Goal: Task Accomplishment & Management: Use online tool/utility

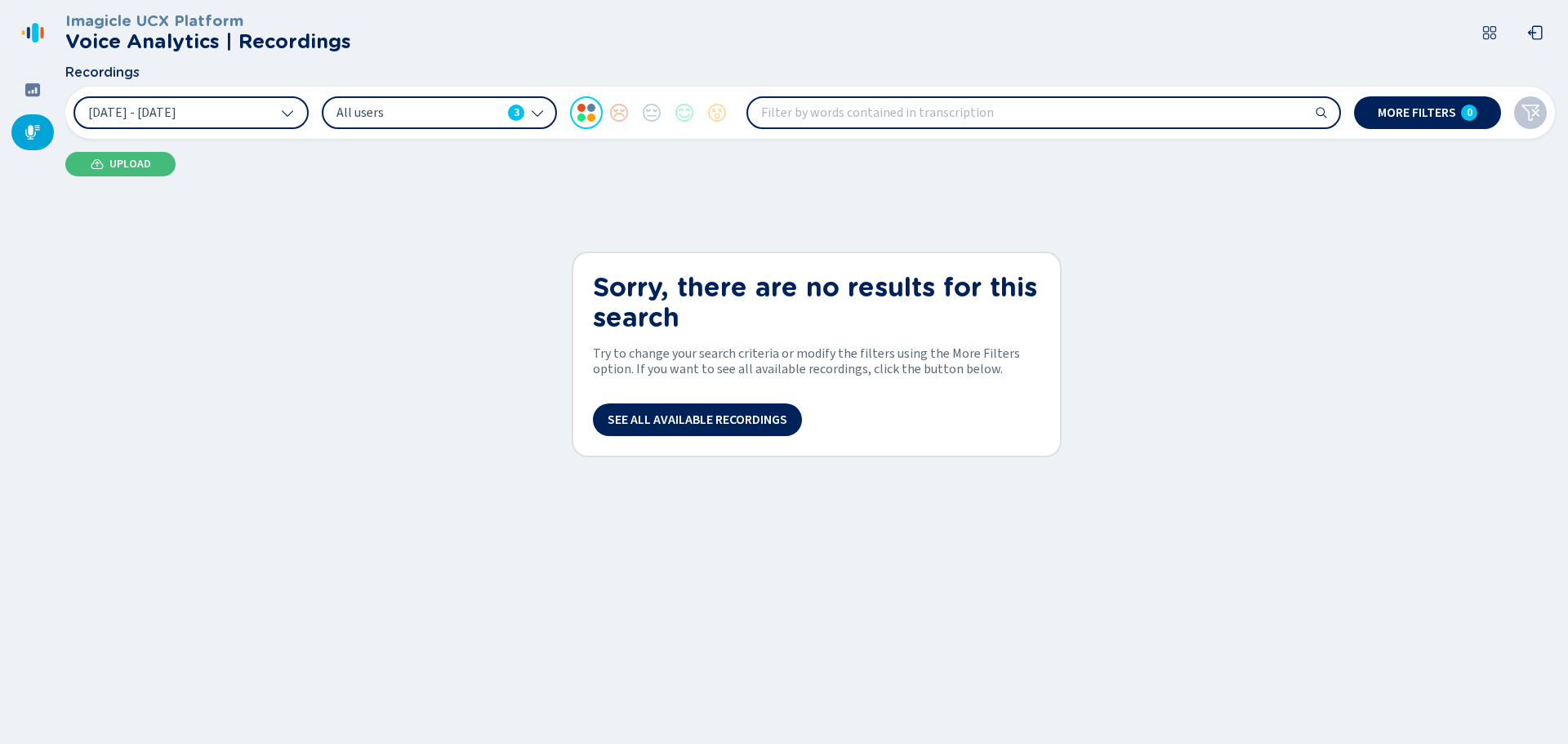
click at [112, 160] on span "Upload" at bounding box center [130, 164] width 42 height 13
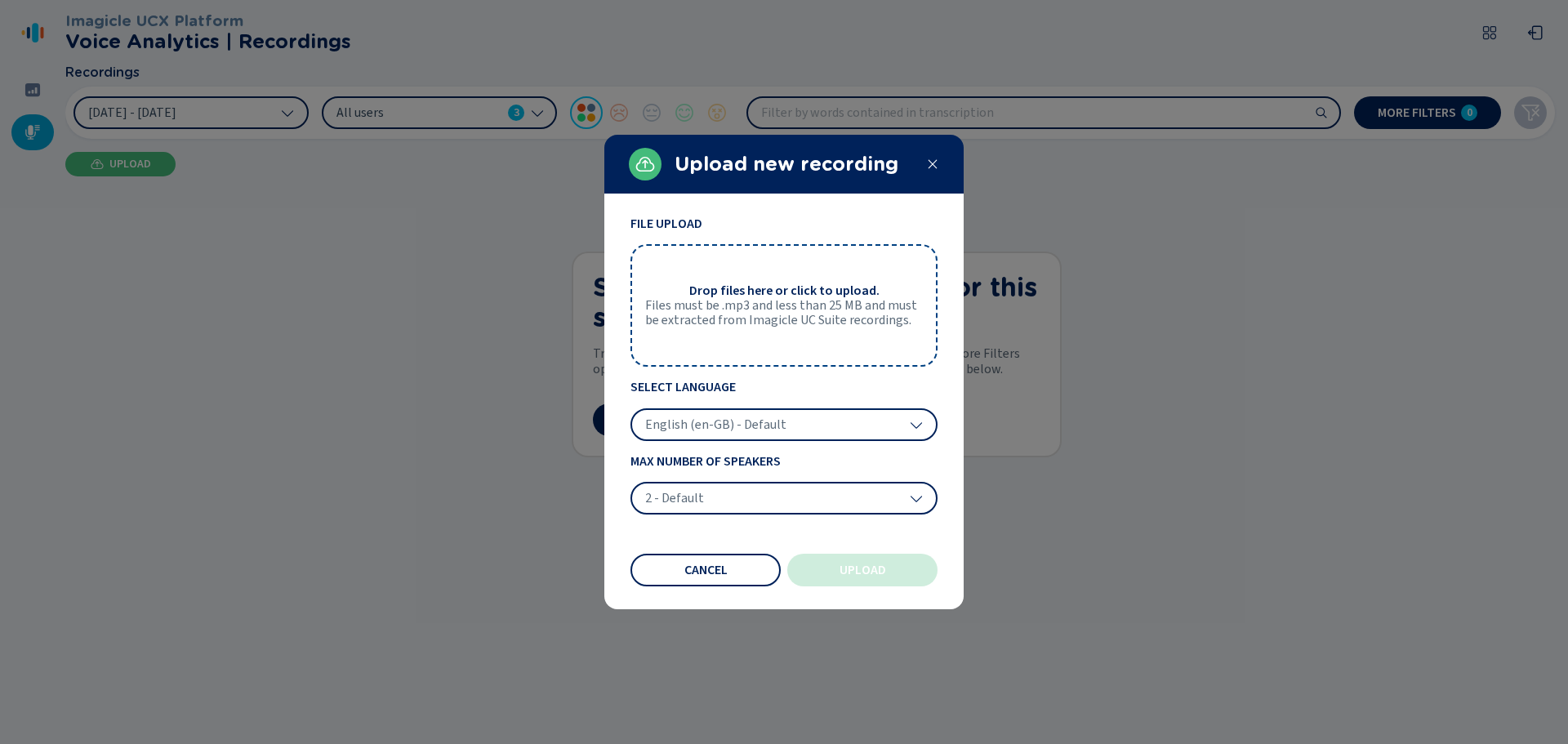
click at [732, 315] on span "Files must be .mp3 and less than 25 MB and must be extracted from Imagicle UC S…" at bounding box center [784, 313] width 278 height 31
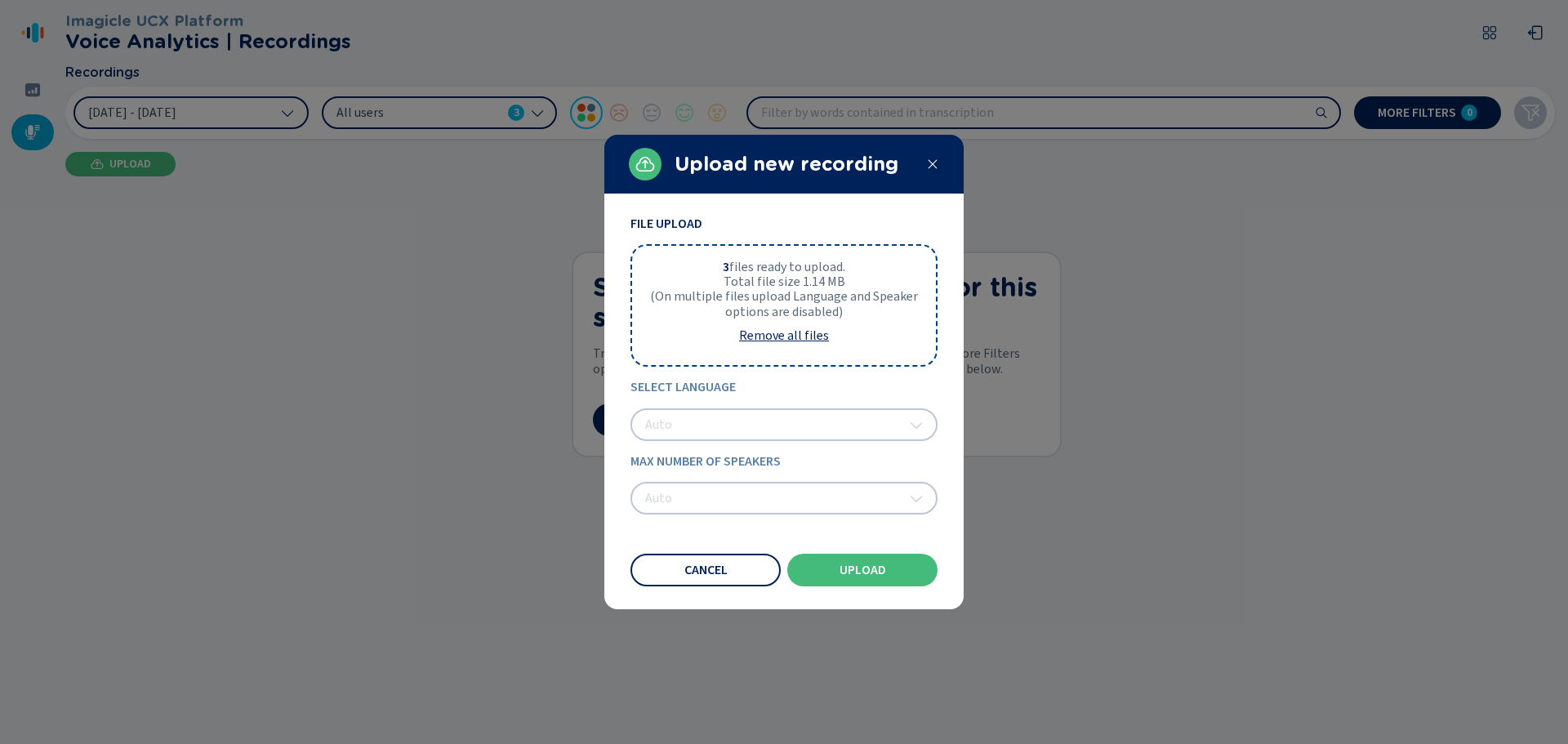
click at [845, 575] on span "Upload" at bounding box center [863, 570] width 46 height 13
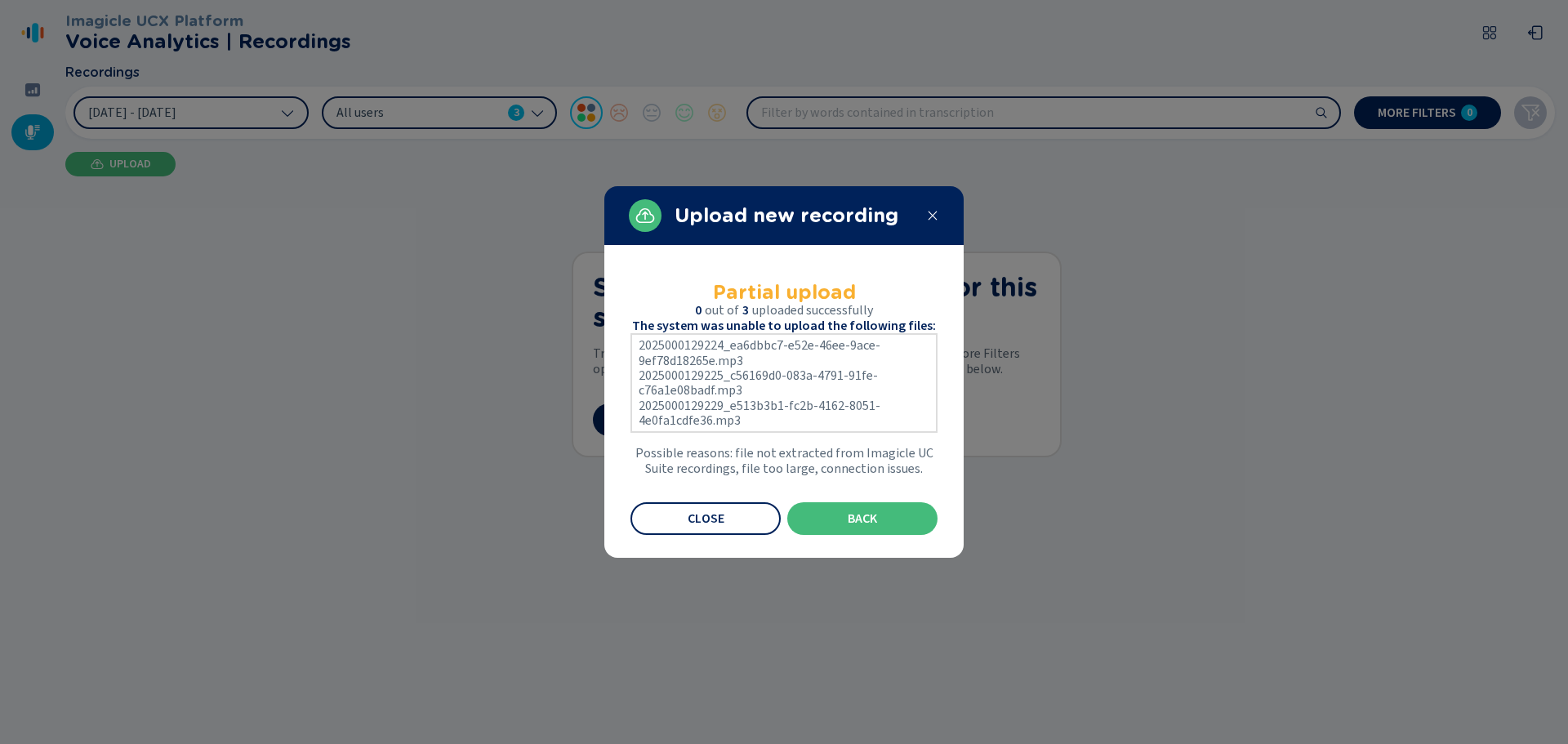
click at [709, 514] on span "Close" at bounding box center [706, 519] width 37 height 13
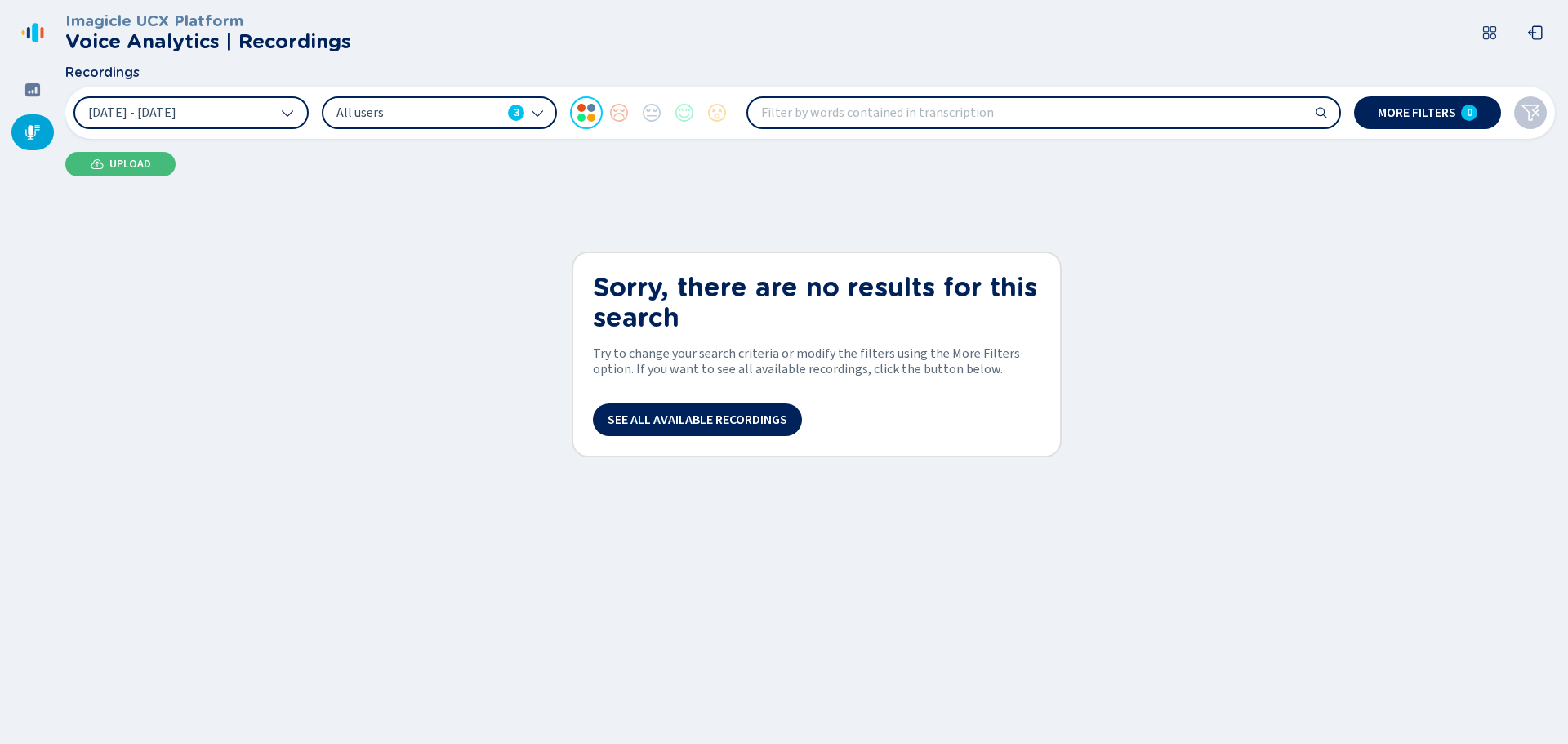
click at [97, 168] on icon at bounding box center [97, 164] width 13 height 13
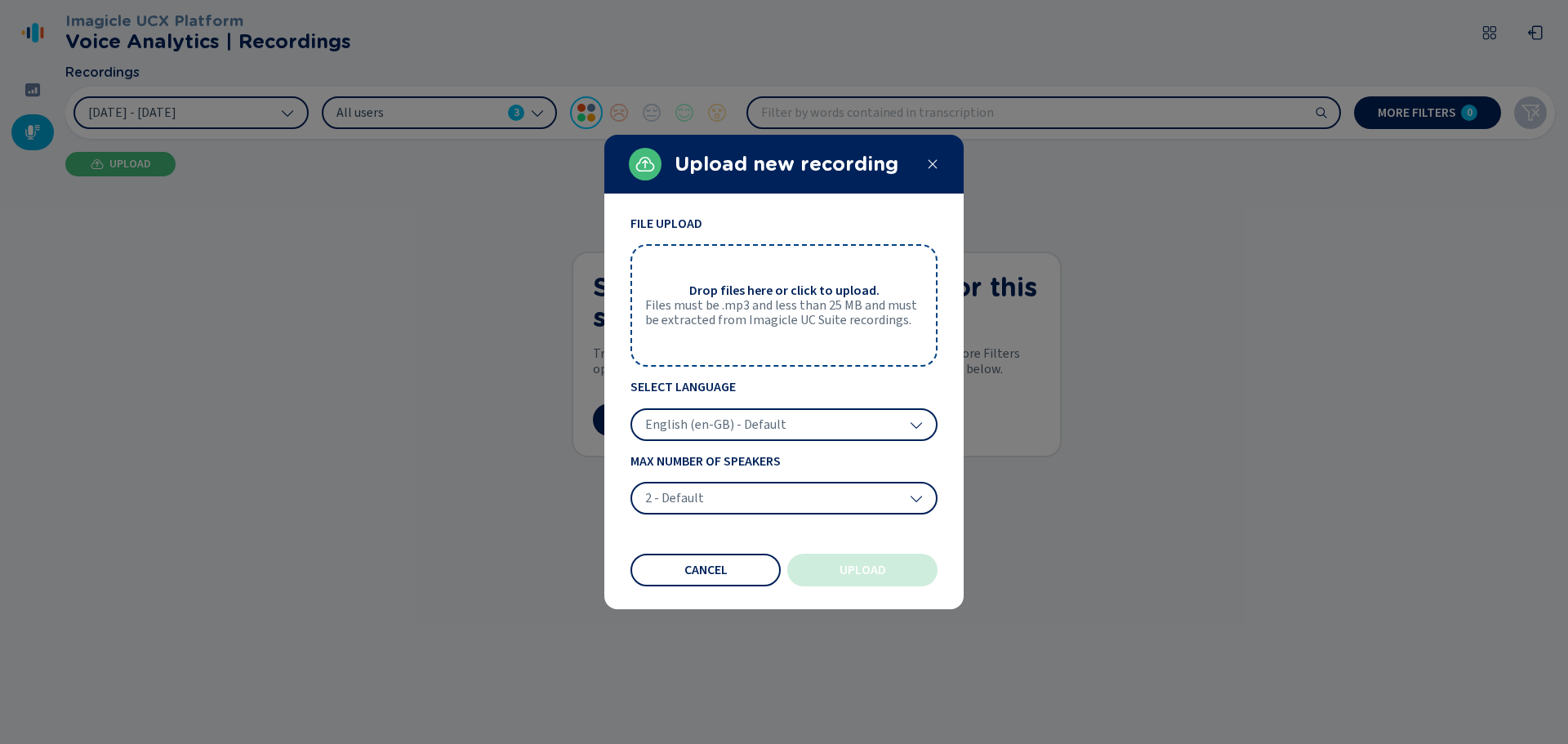
click at [780, 310] on span "Files must be .mp3 and less than 25 MB and must be extracted from Imagicle UC S…" at bounding box center [784, 313] width 278 height 31
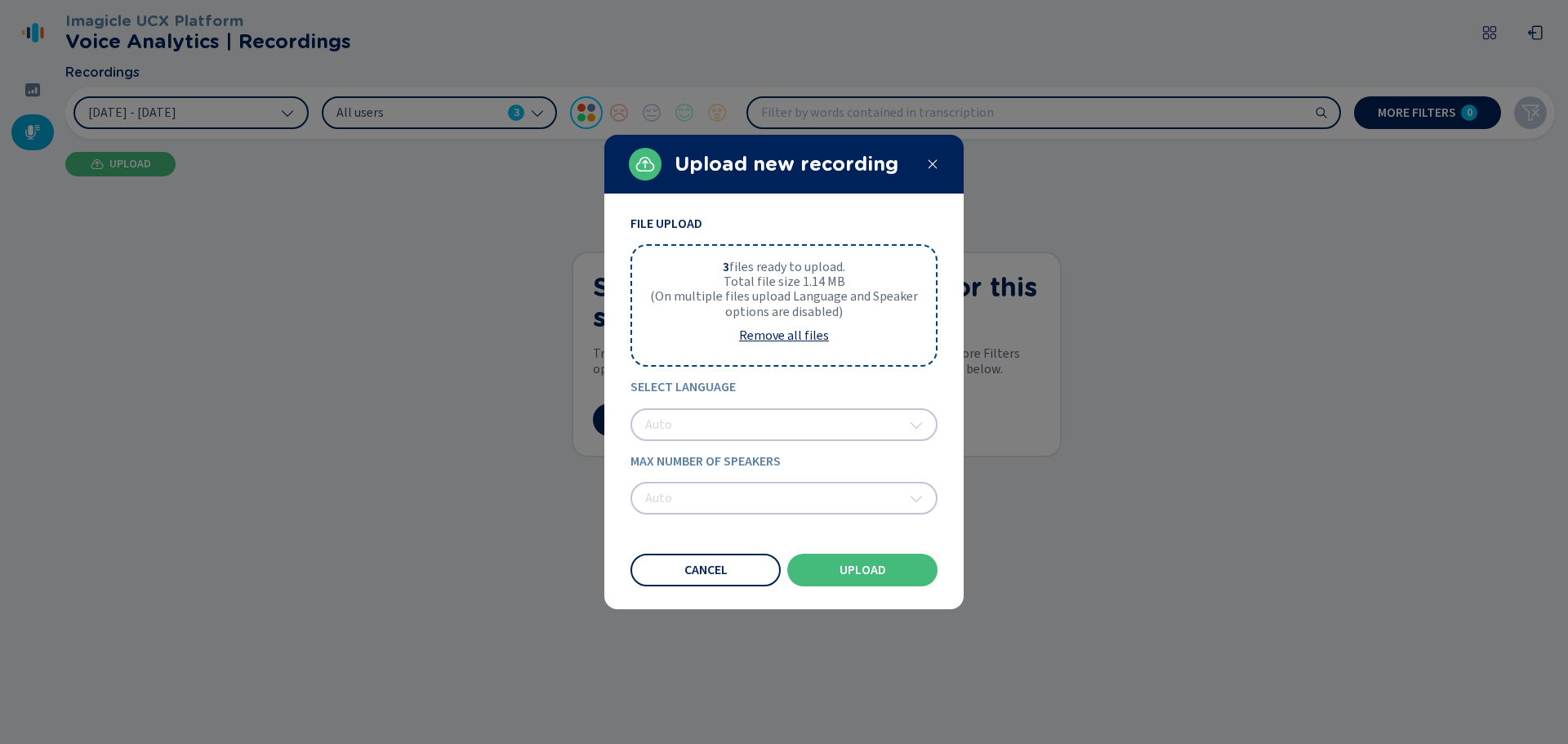
click at [887, 571] on button "Upload" at bounding box center [863, 570] width 150 height 32
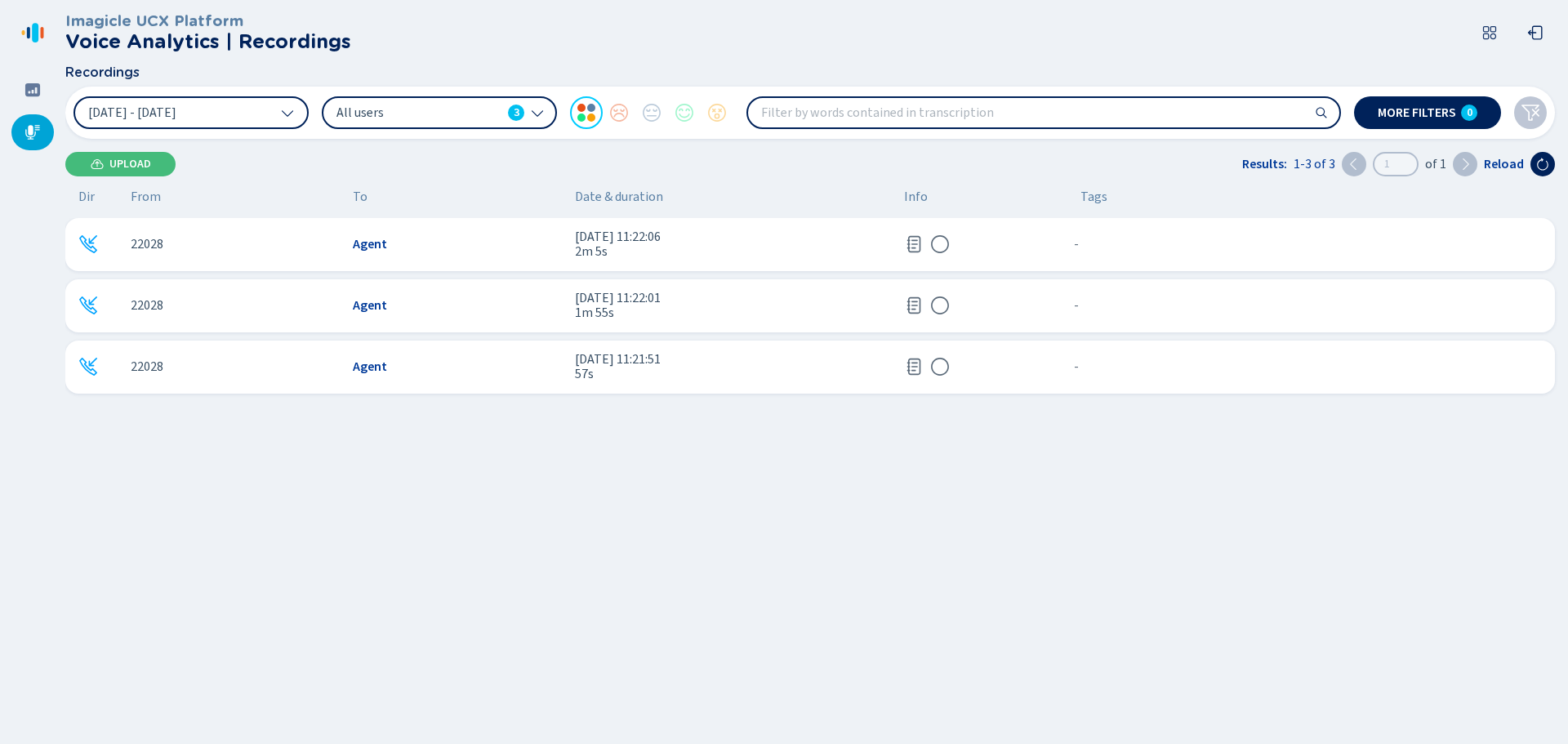
click at [432, 245] on div "Agent" at bounding box center [458, 245] width 209 height 15
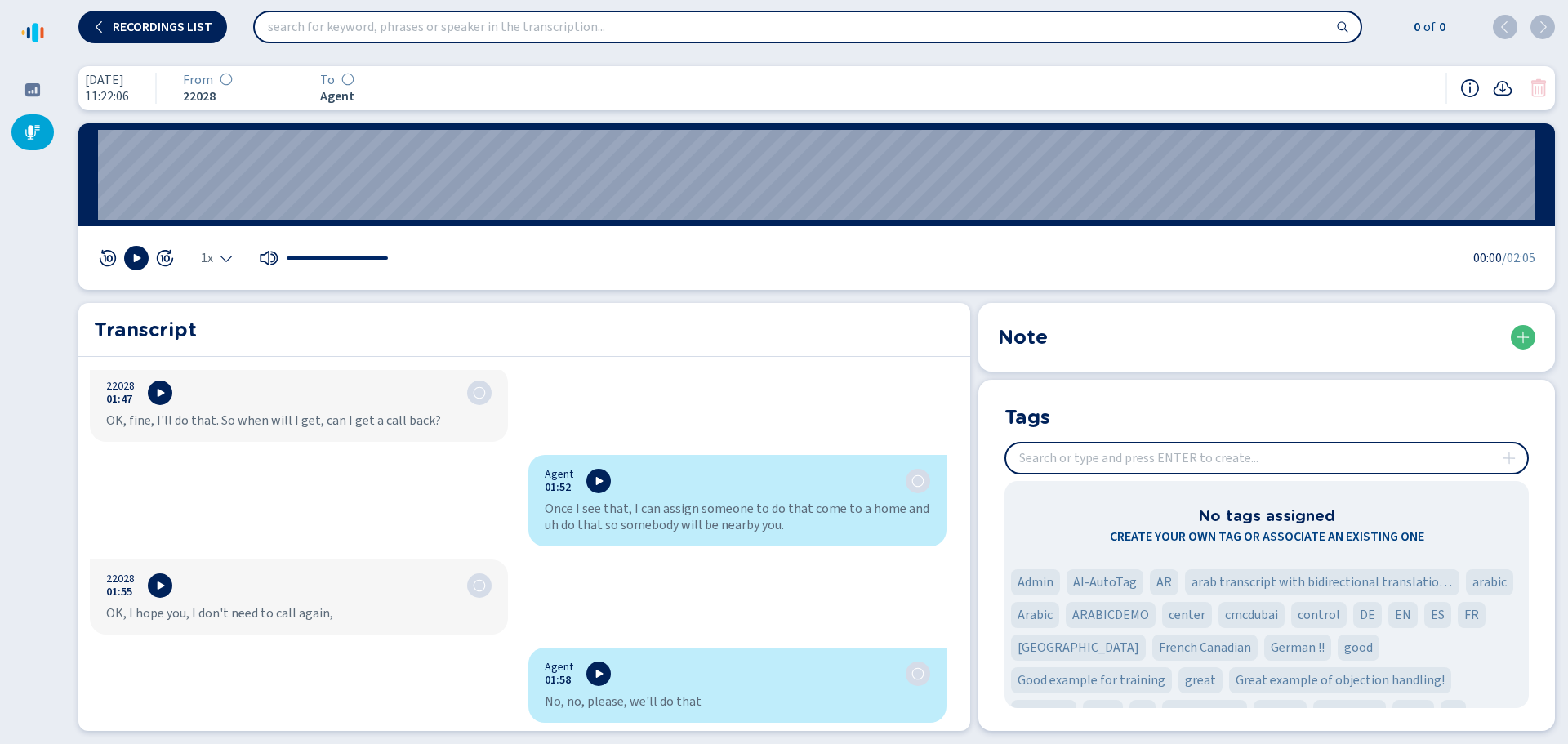
scroll to position [3846, 0]
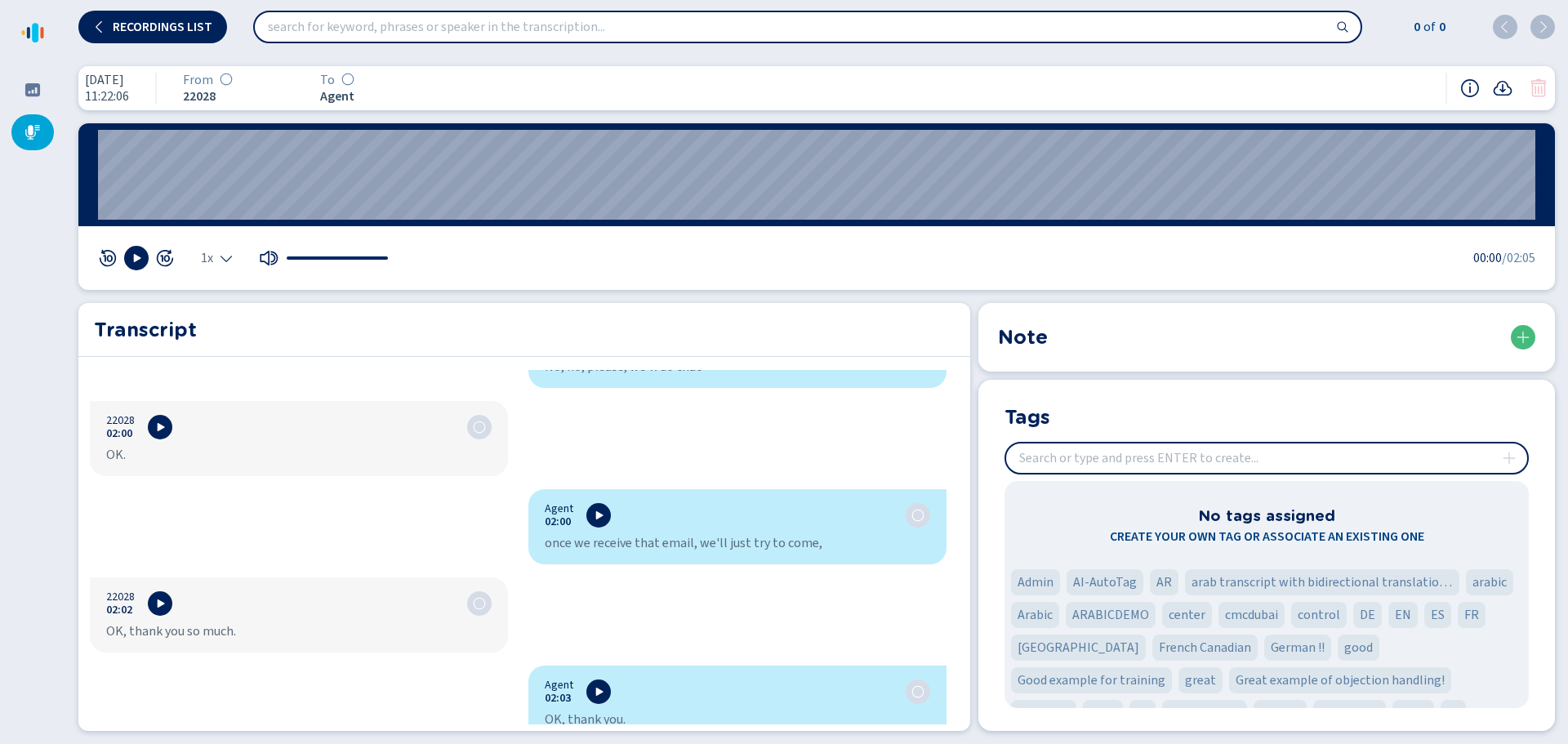
click at [25, 141] on div at bounding box center [32, 132] width 43 height 36
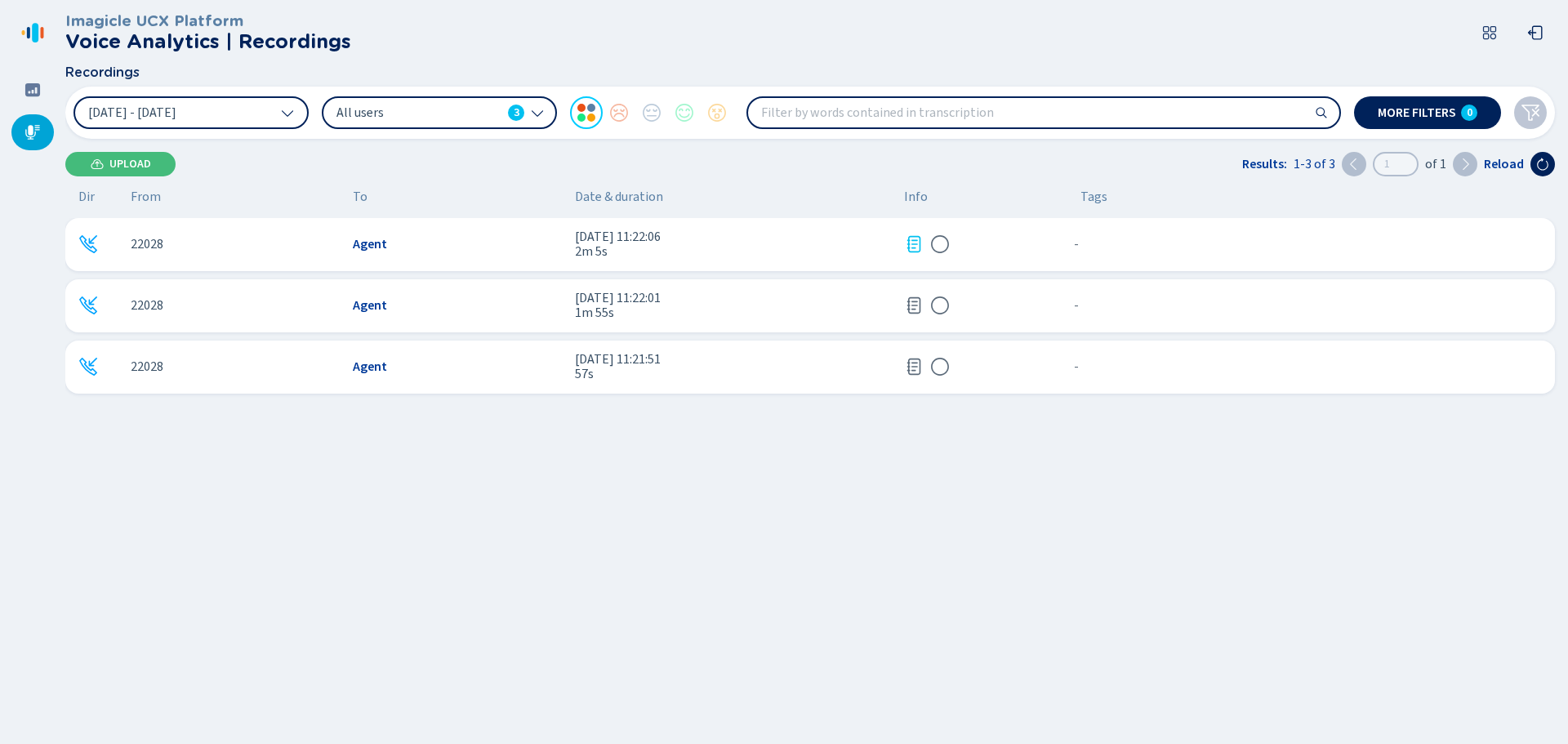
click at [582, 258] on span "2m 5s" at bounding box center [732, 252] width 316 height 15
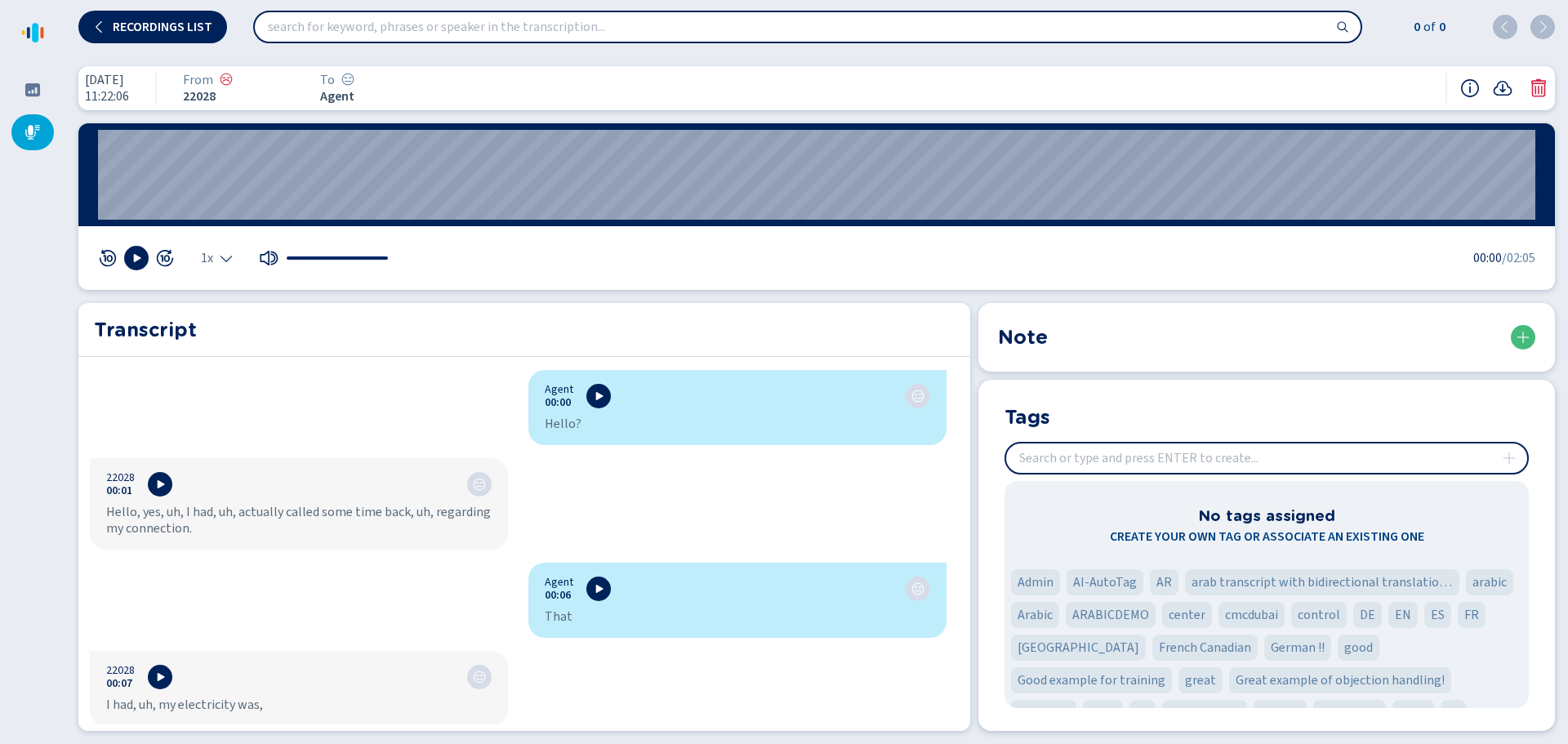
click at [139, 251] on icon at bounding box center [136, 258] width 13 height 13
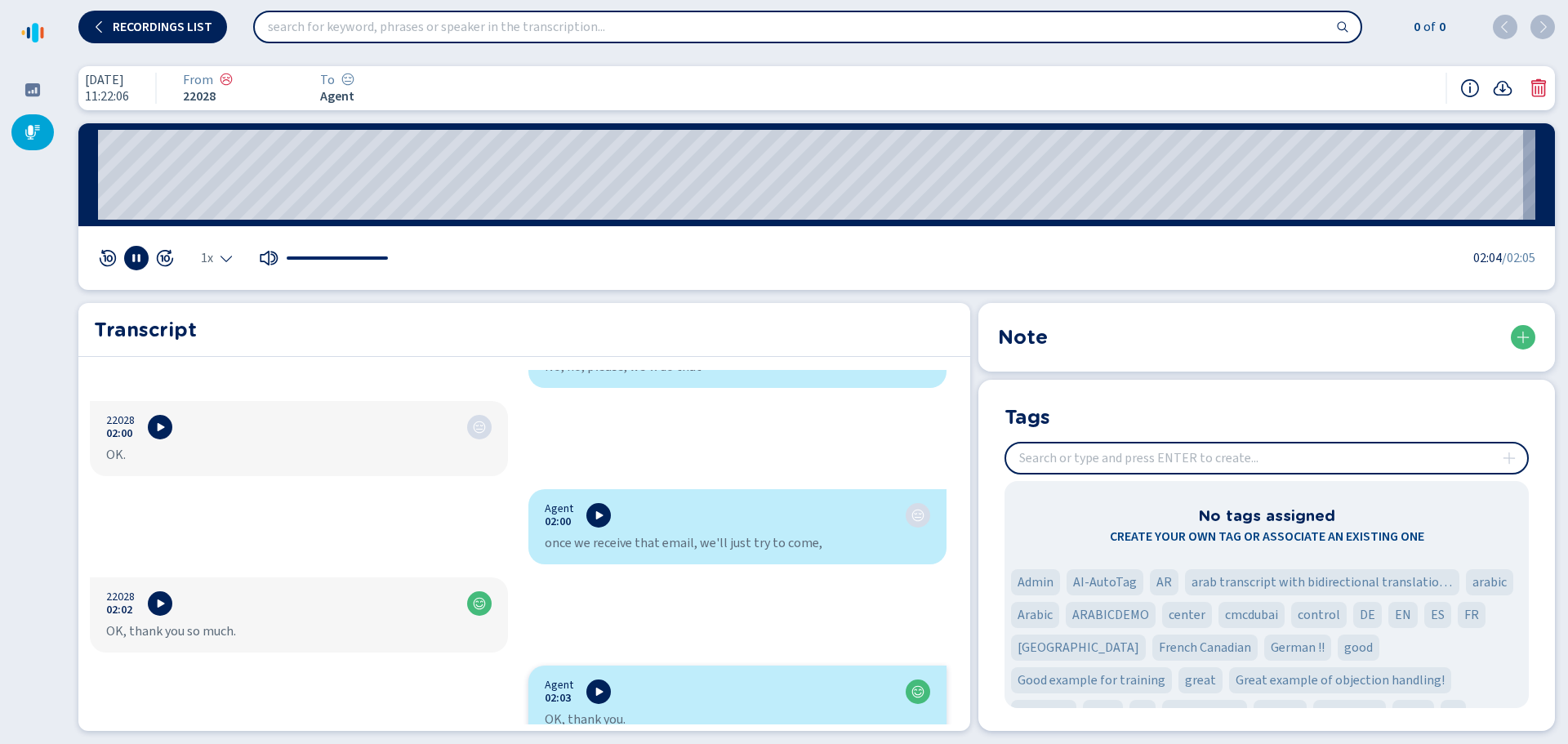
scroll to position [3764, 0]
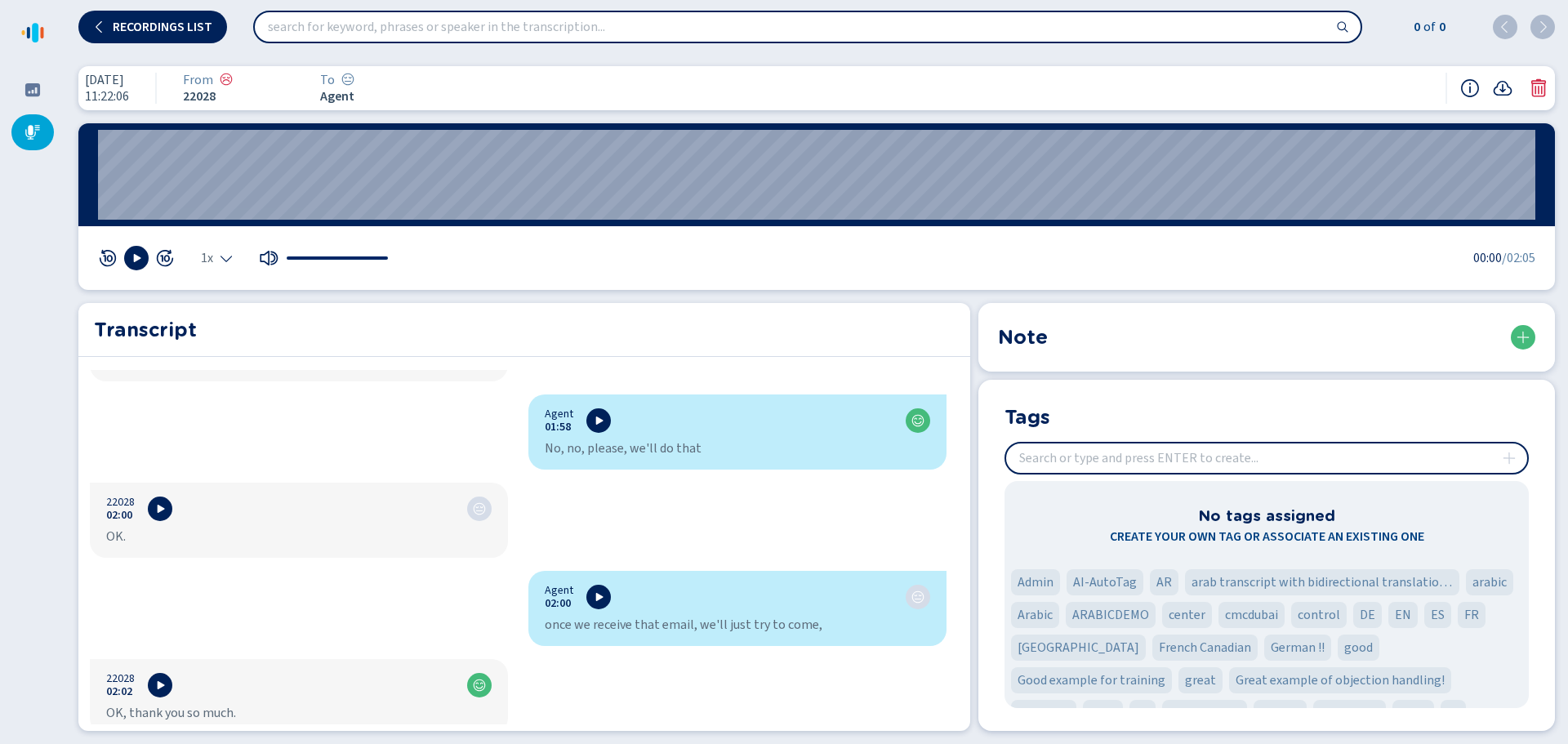
click at [151, 32] on span "Recordings list" at bounding box center [163, 27] width 100 height 13
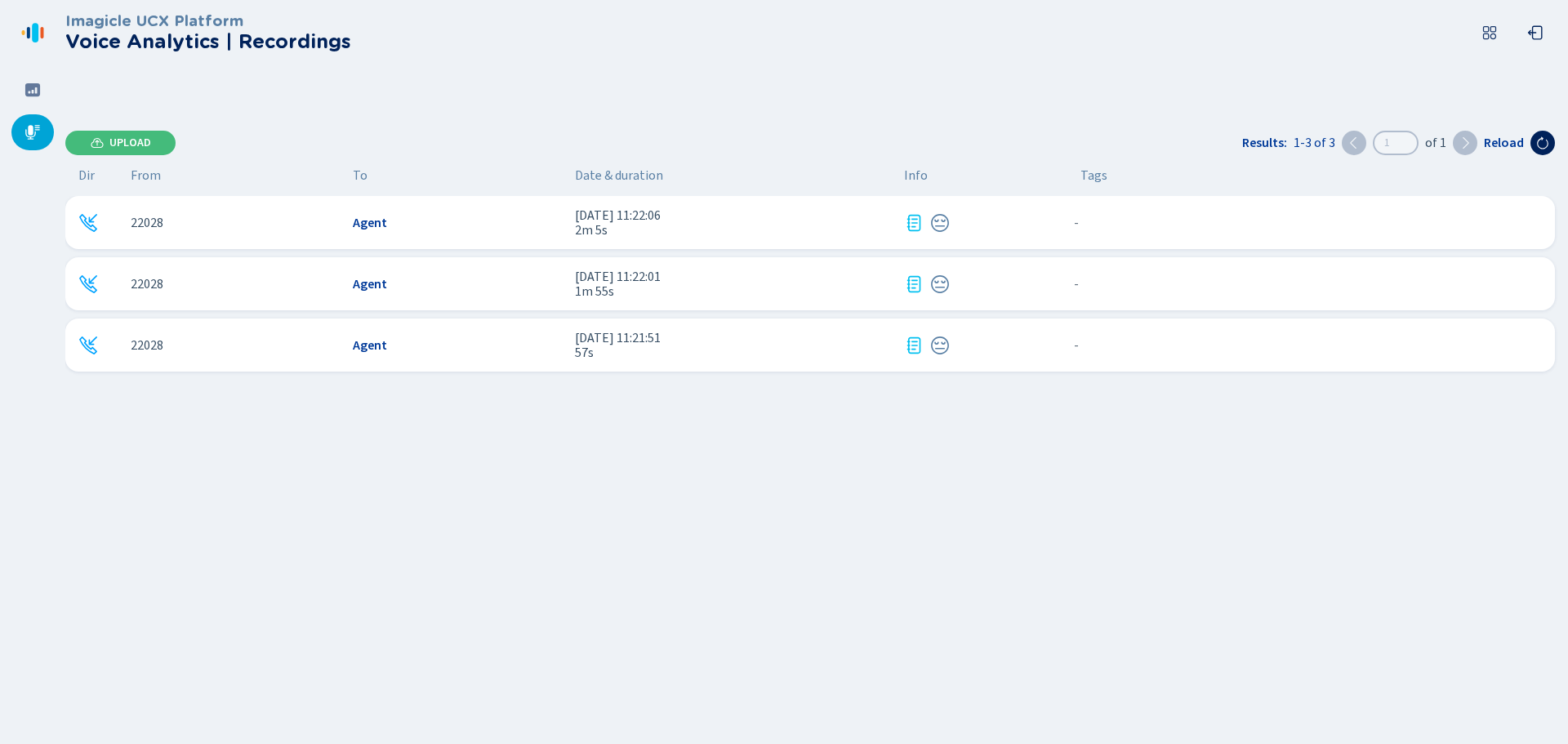
click at [310, 287] on div "22028" at bounding box center [235, 284] width 209 height 15
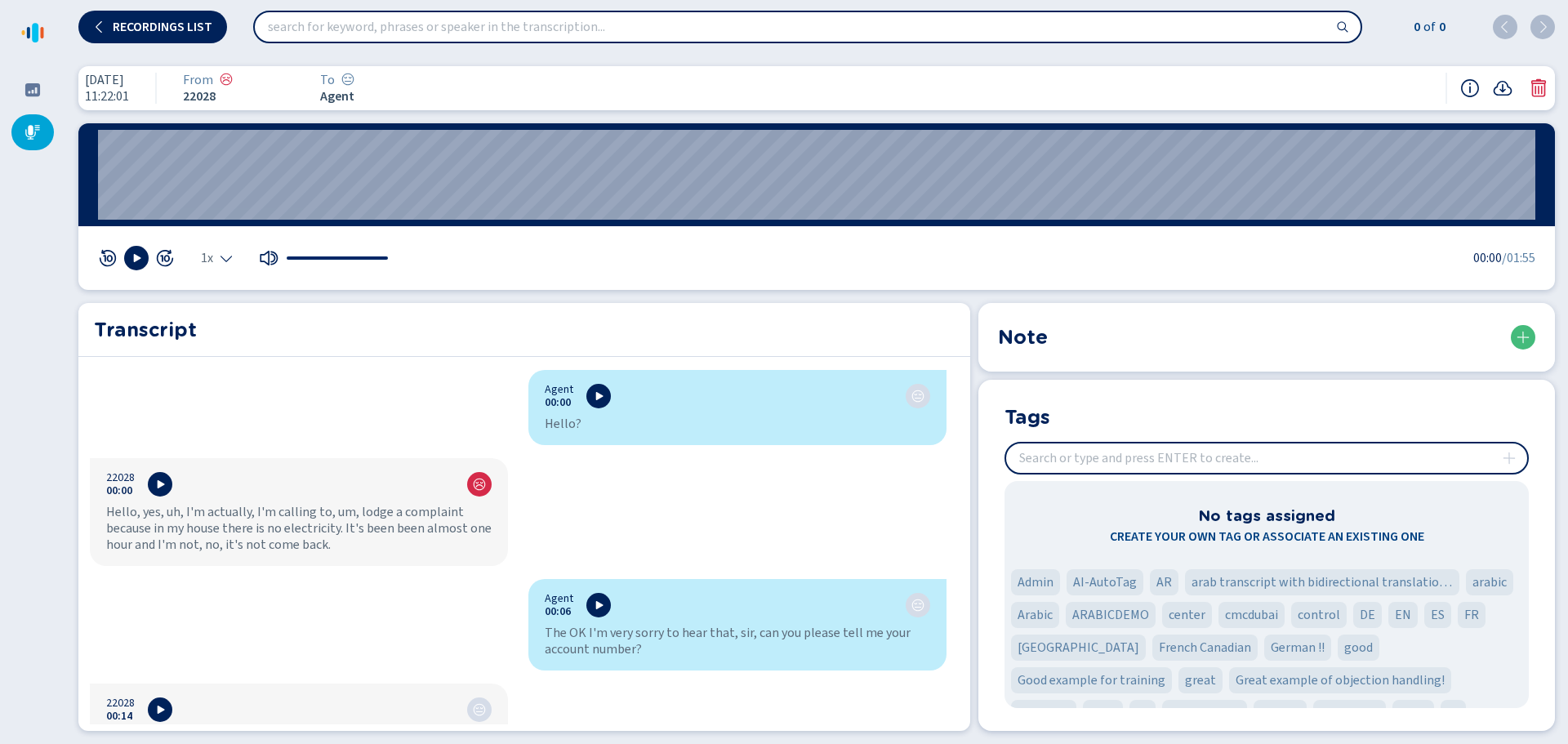
click at [123, 262] on div at bounding box center [136, 258] width 77 height 24
click at [133, 260] on icon at bounding box center [136, 258] width 13 height 13
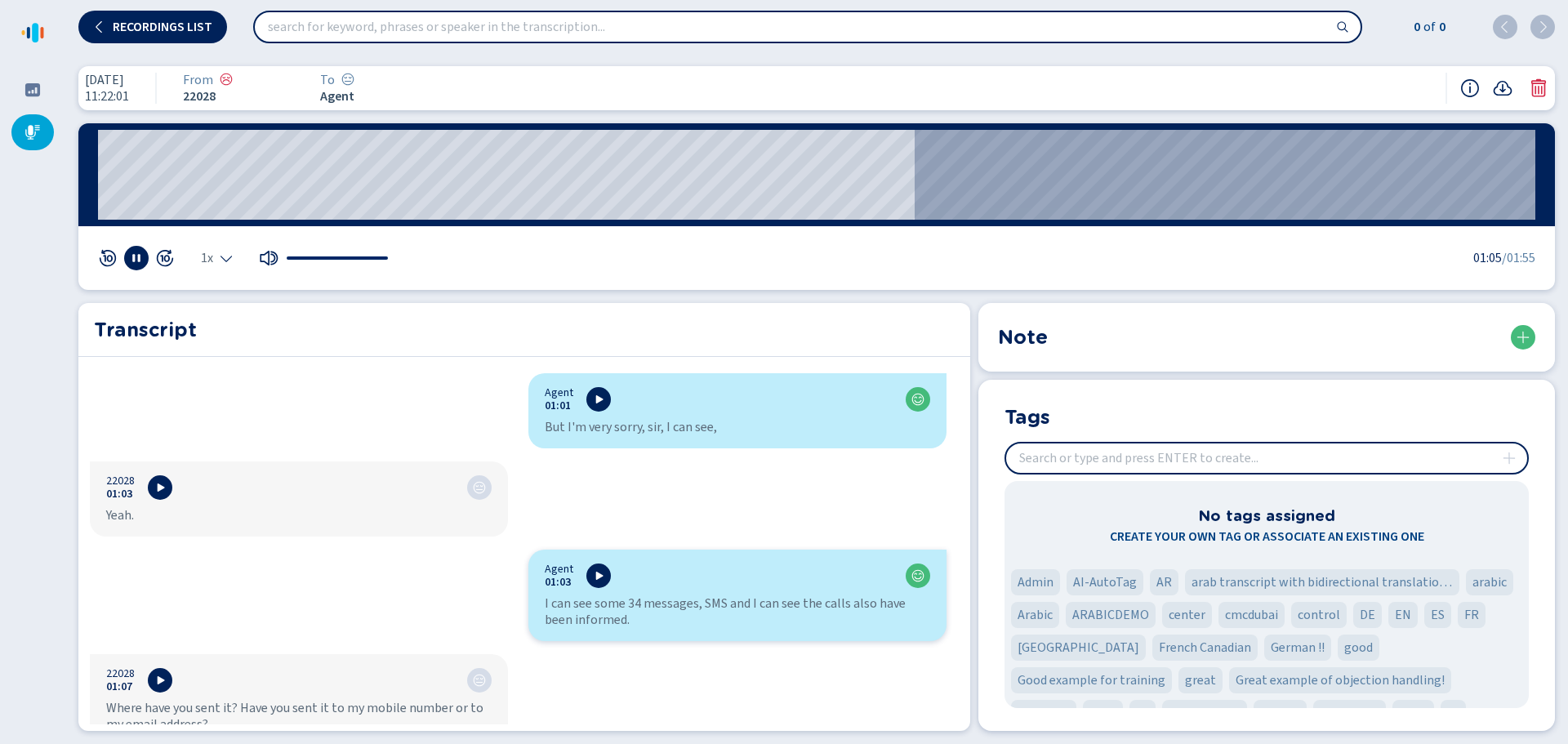
scroll to position [1797, 0]
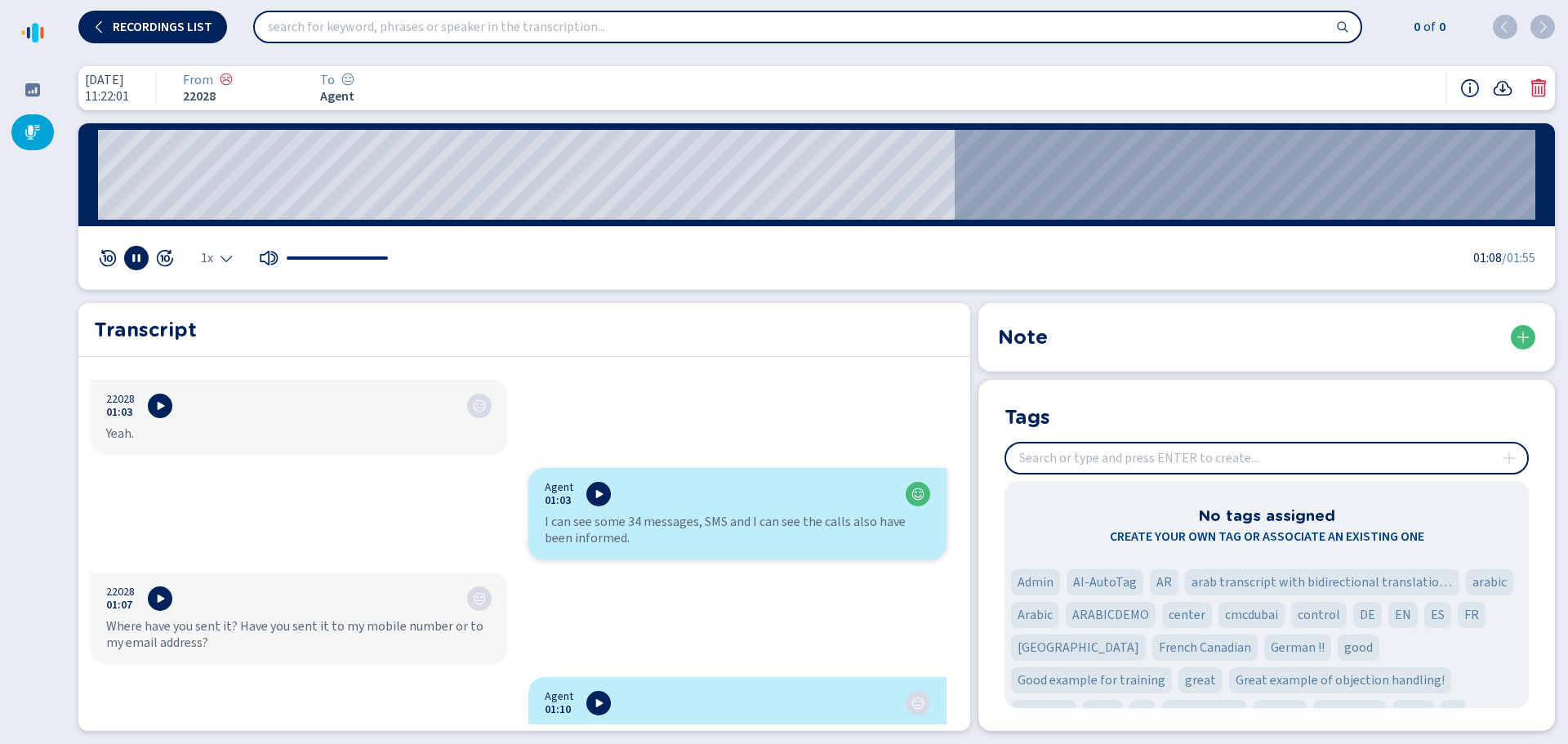
click at [140, 261] on rect at bounding box center [139, 259] width 3 height 8
click at [138, 266] on button at bounding box center [136, 258] width 24 height 24
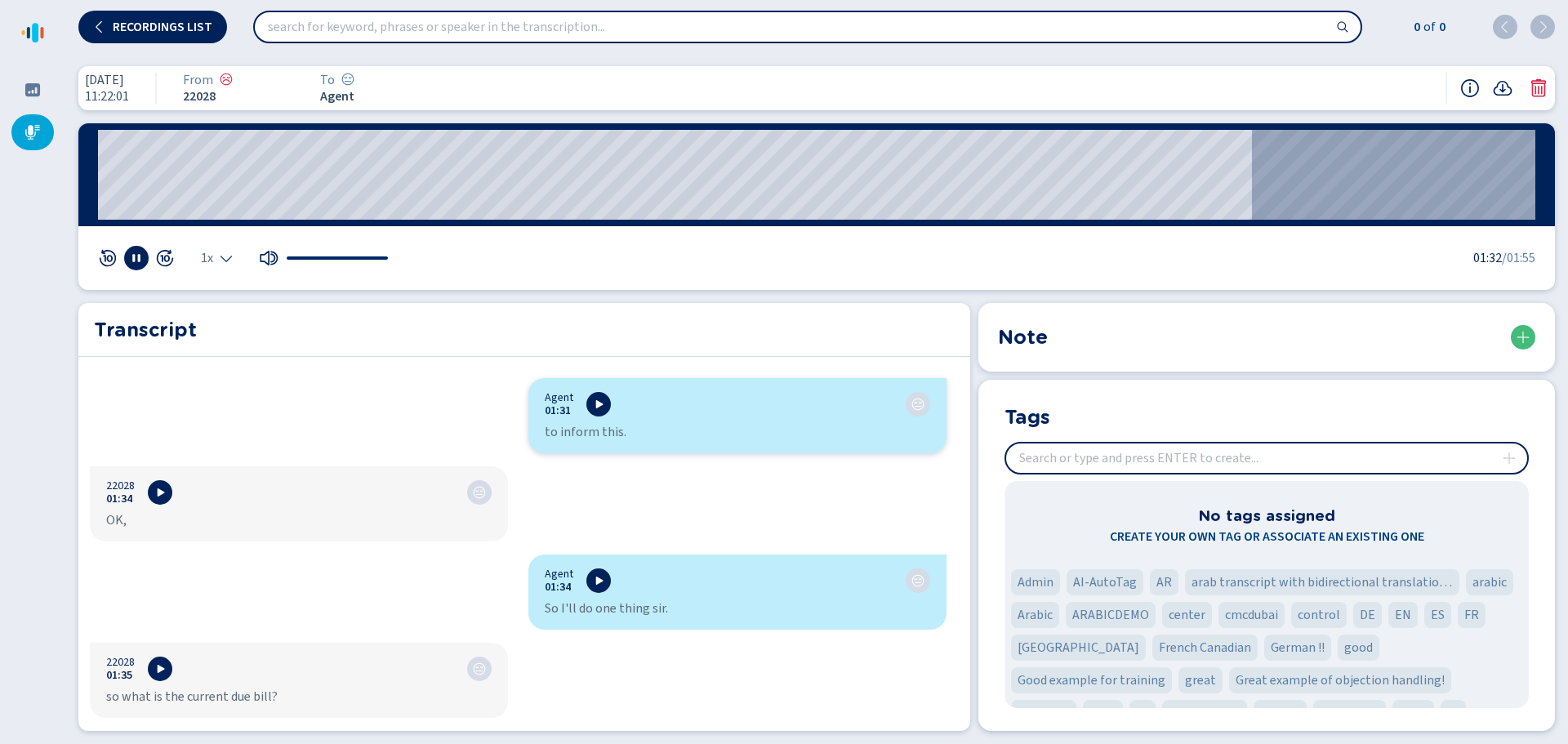
scroll to position [2694, 0]
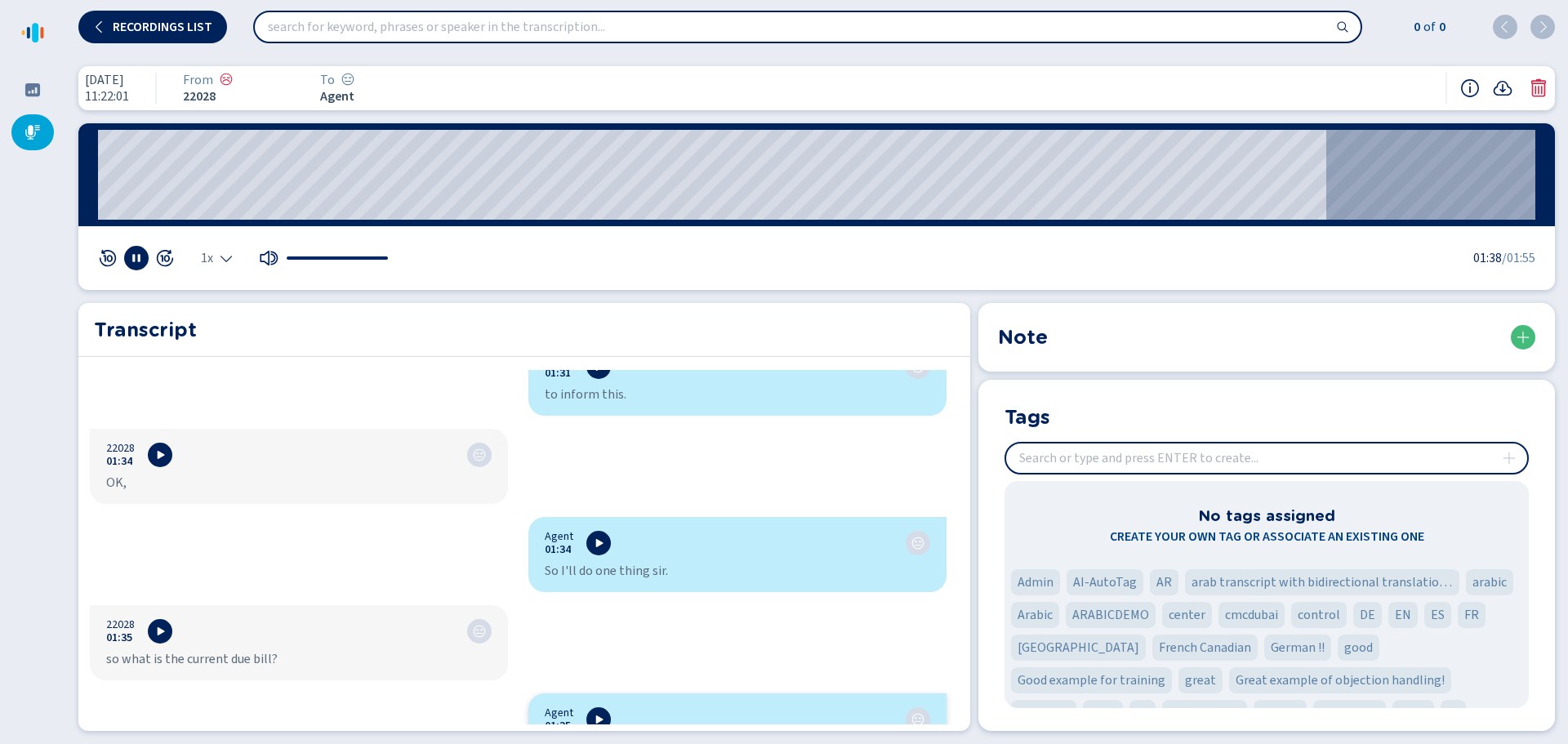
drag, startPoint x: 135, startPoint y: 253, endPoint x: 158, endPoint y: 265, distance: 25.9
click at [135, 253] on icon at bounding box center [136, 258] width 13 height 13
click at [135, 256] on icon at bounding box center [138, 258] width 7 height 8
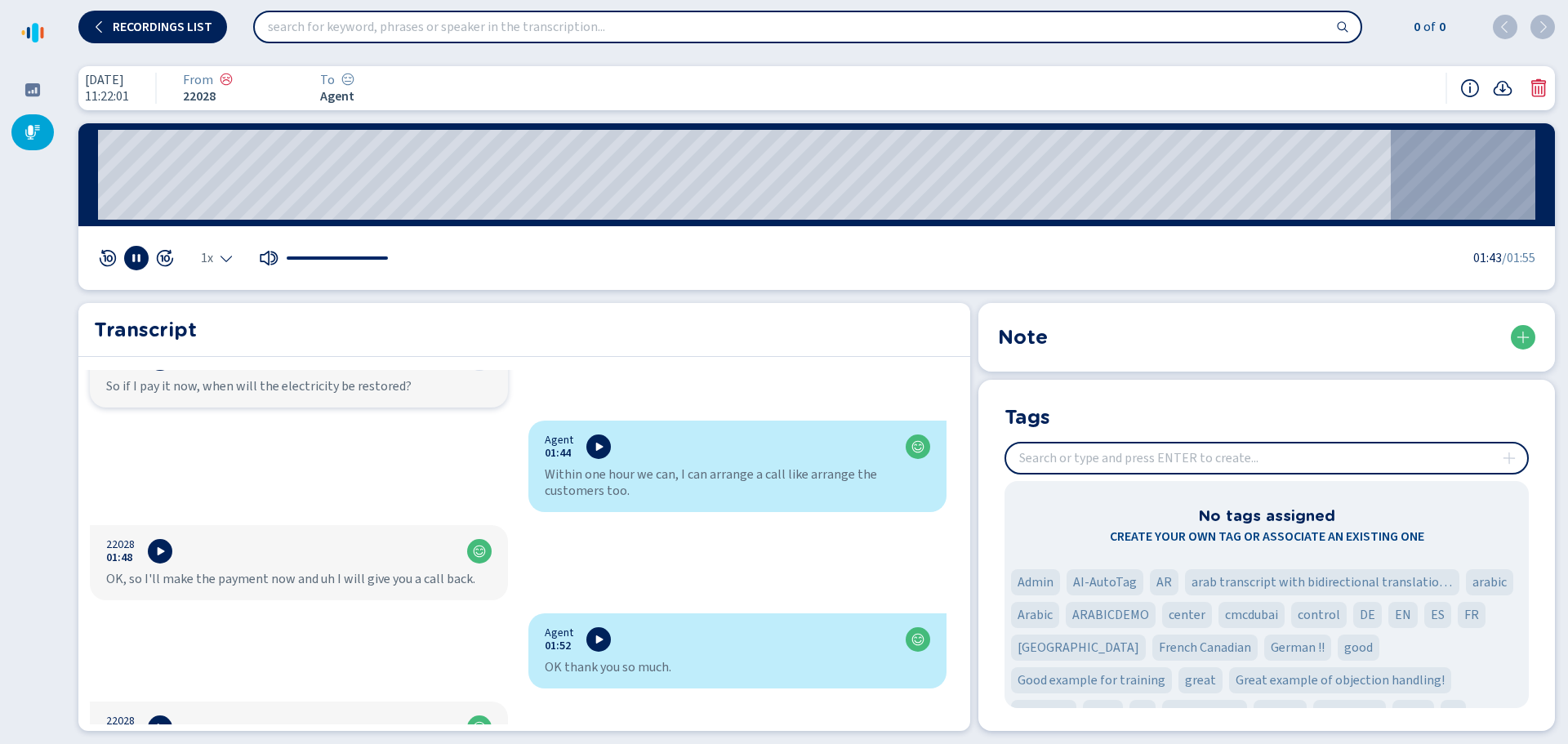
scroll to position [3180, 0]
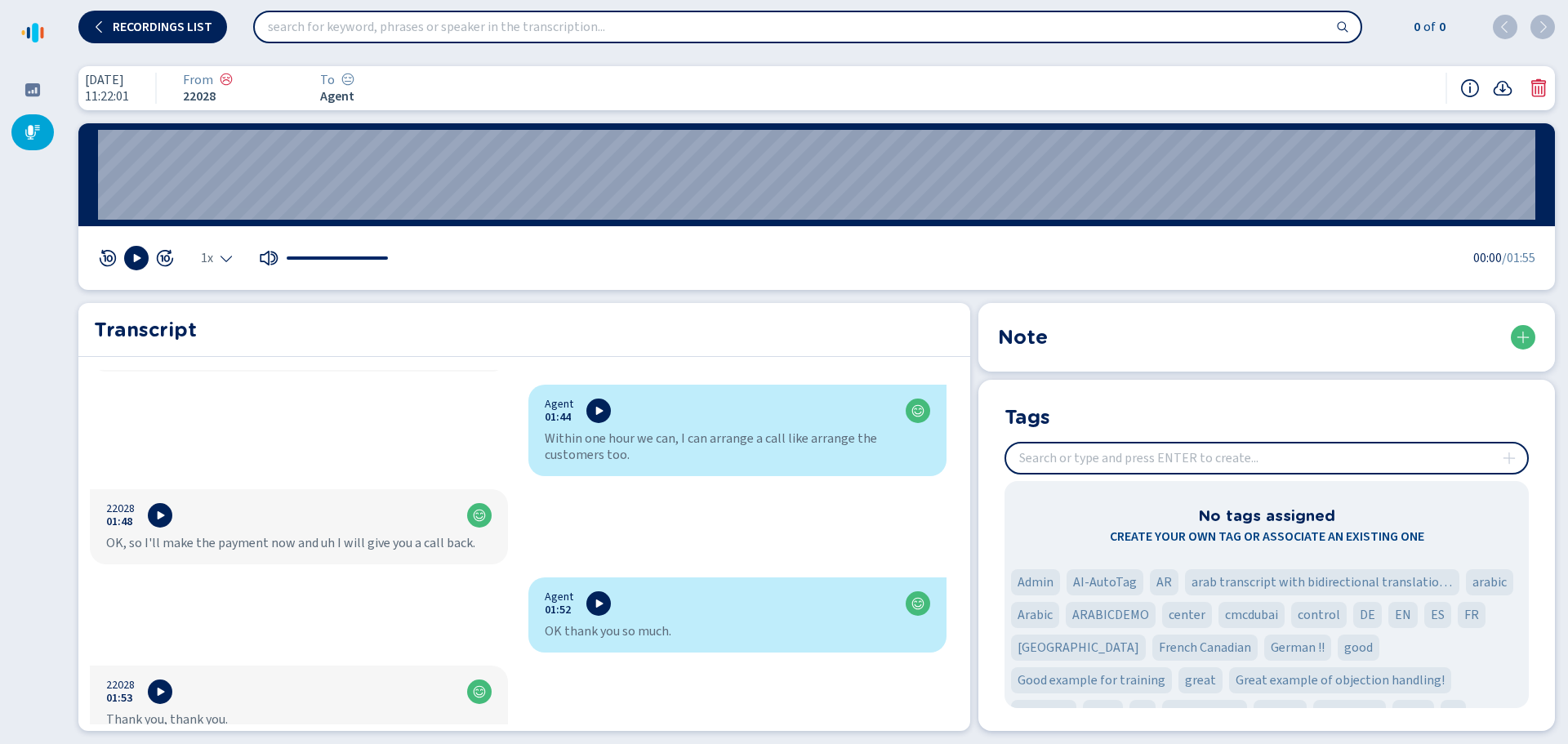
click at [160, 18] on button "Recordings list" at bounding box center [153, 26] width 148 height 32
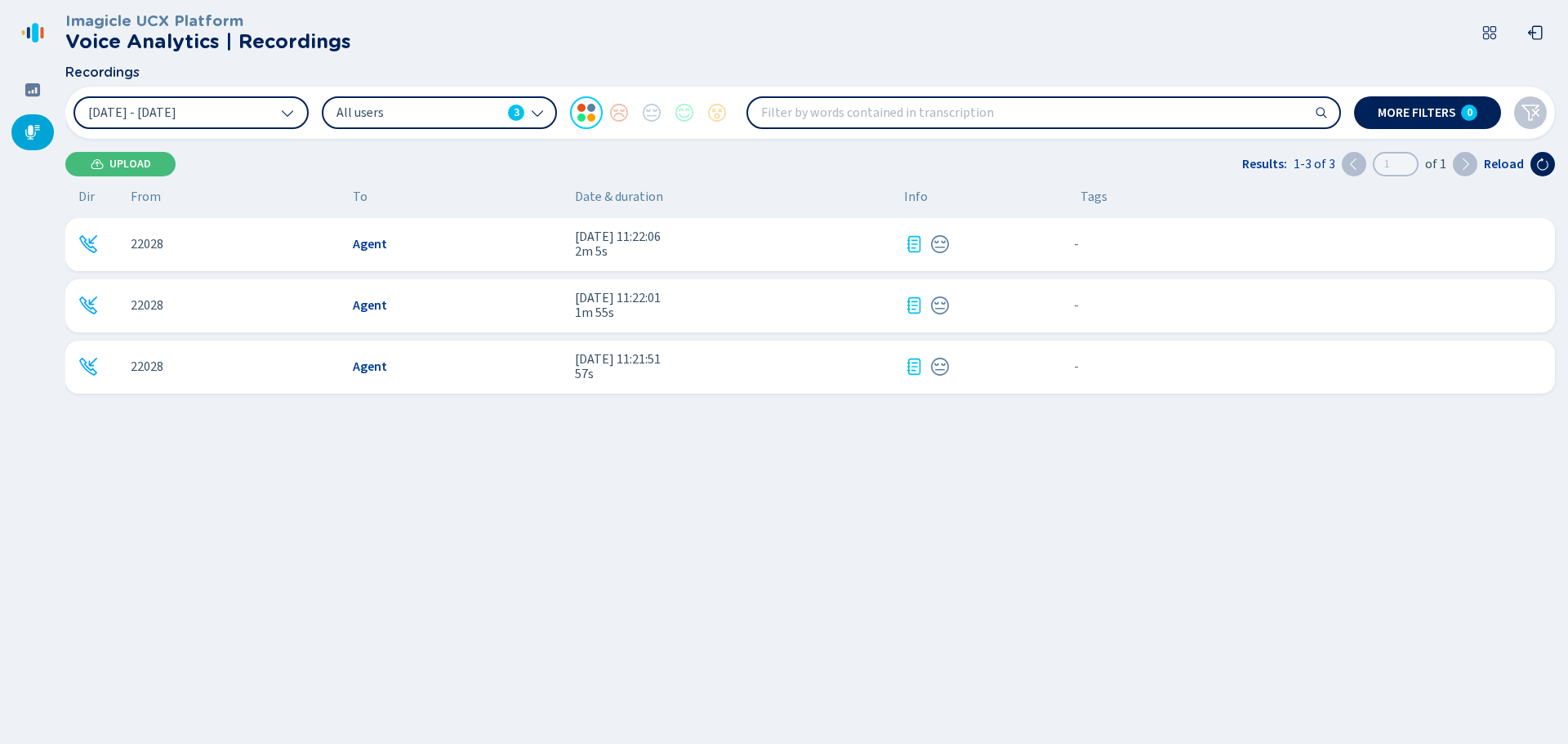
click at [217, 372] on div "22028" at bounding box center [235, 367] width 209 height 15
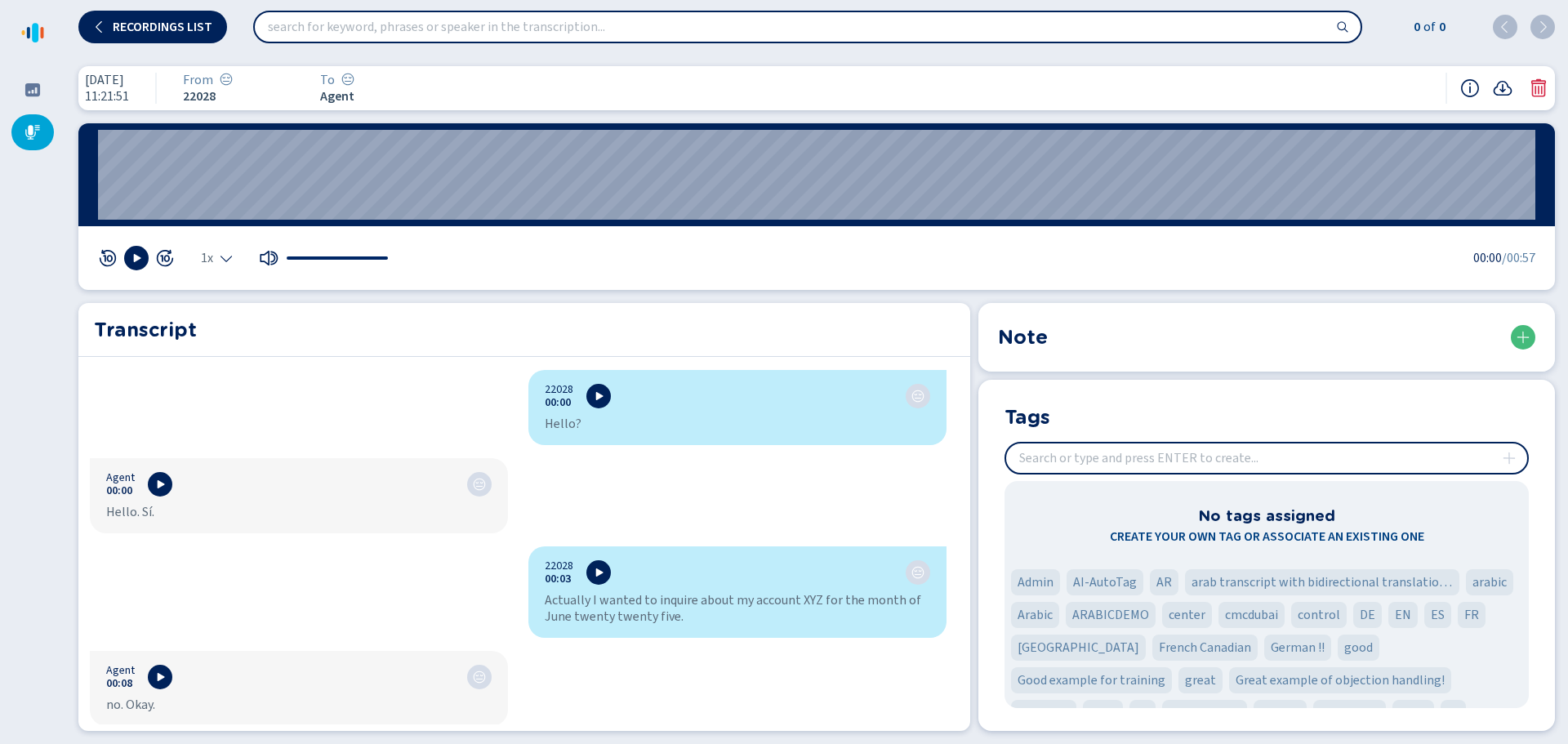
click at [136, 255] on icon at bounding box center [136, 258] width 13 height 13
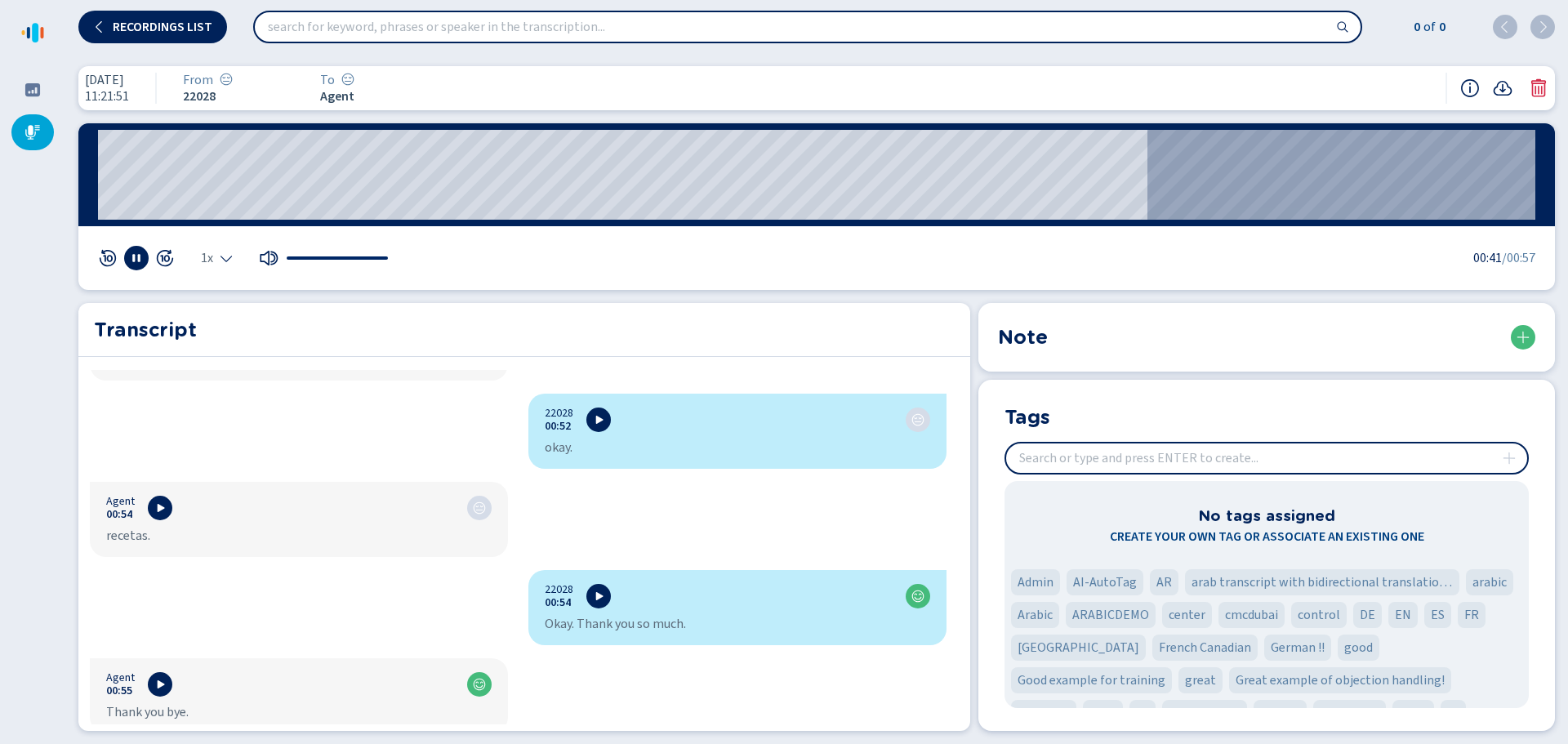
scroll to position [1765, 0]
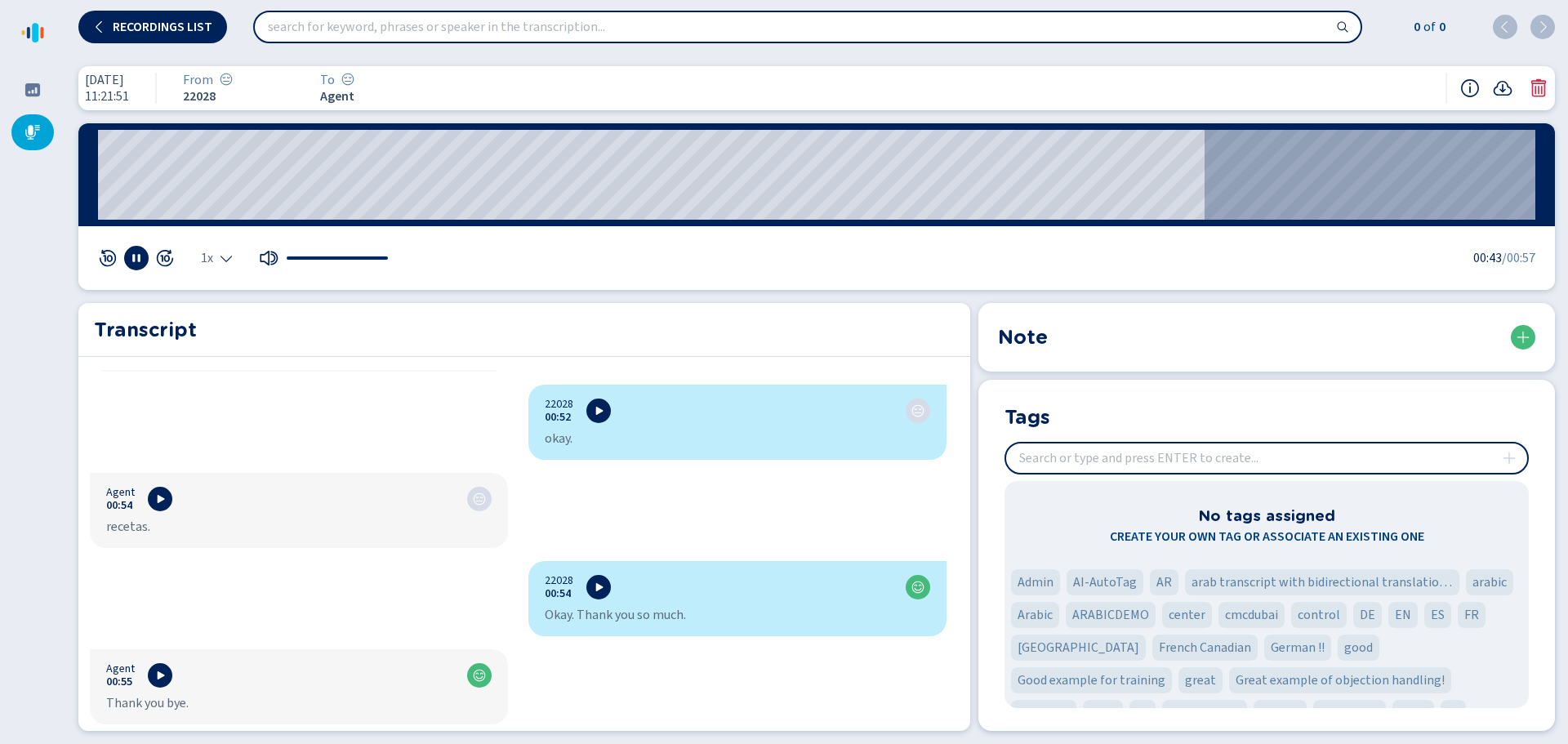
click at [132, 24] on span "Recordings list" at bounding box center [163, 27] width 100 height 13
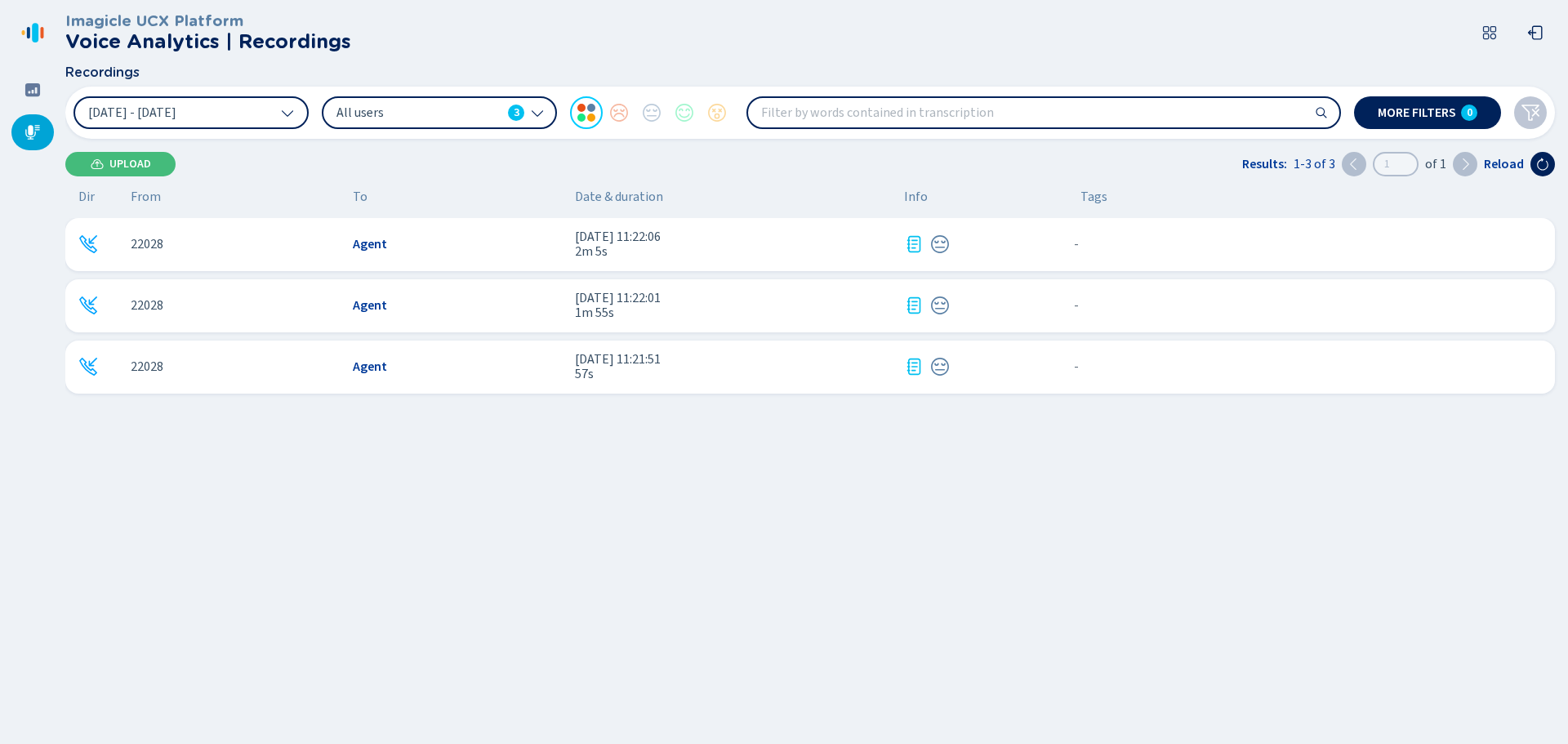
click at [1535, 166] on button at bounding box center [1543, 164] width 24 height 24
click at [1198, 378] on div "22028 Agent [DATE] 11:21:51 57s - {{hiddenTagsCount}} more" at bounding box center [810, 367] width 1489 height 53
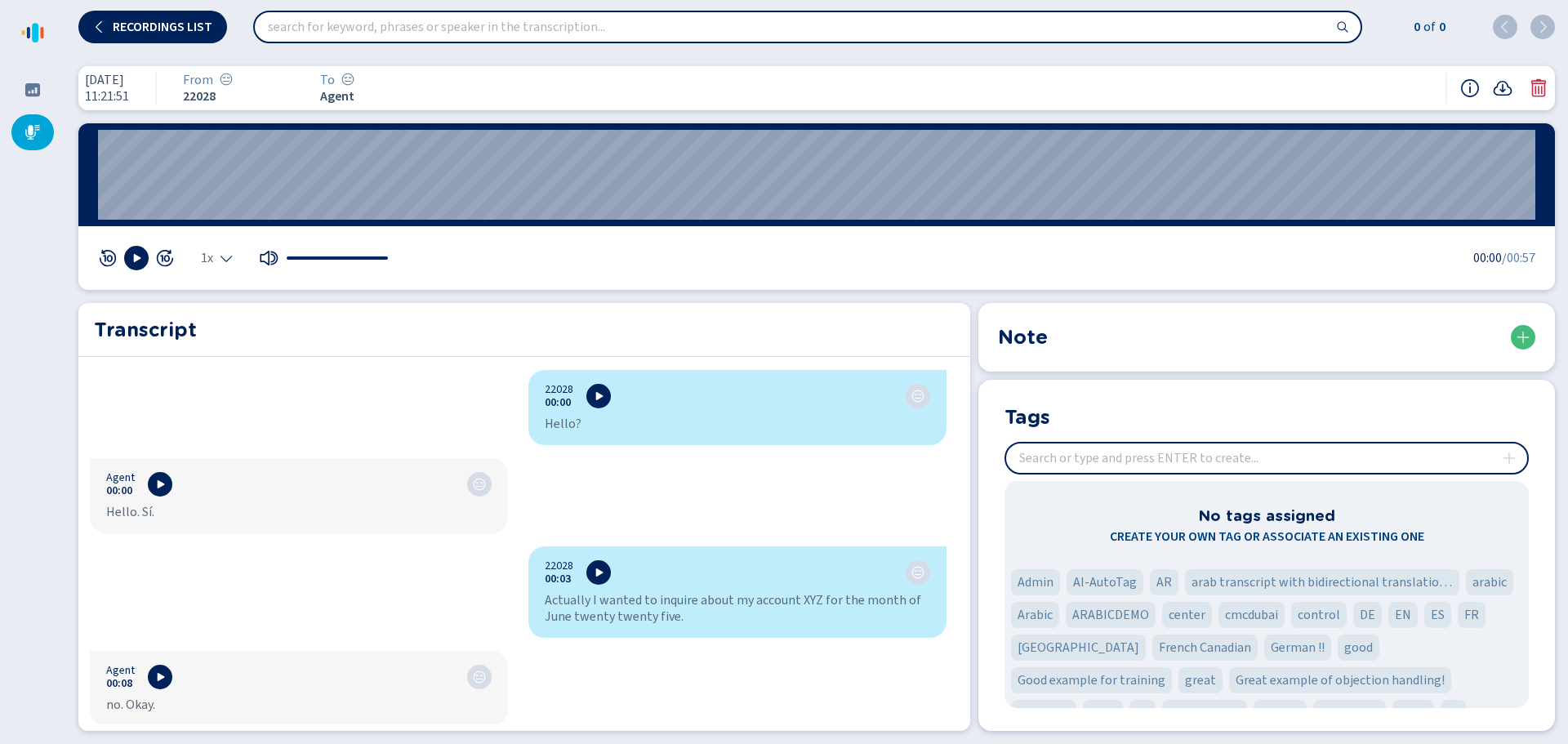
click at [1534, 84] on icon at bounding box center [1538, 87] width 15 height 18
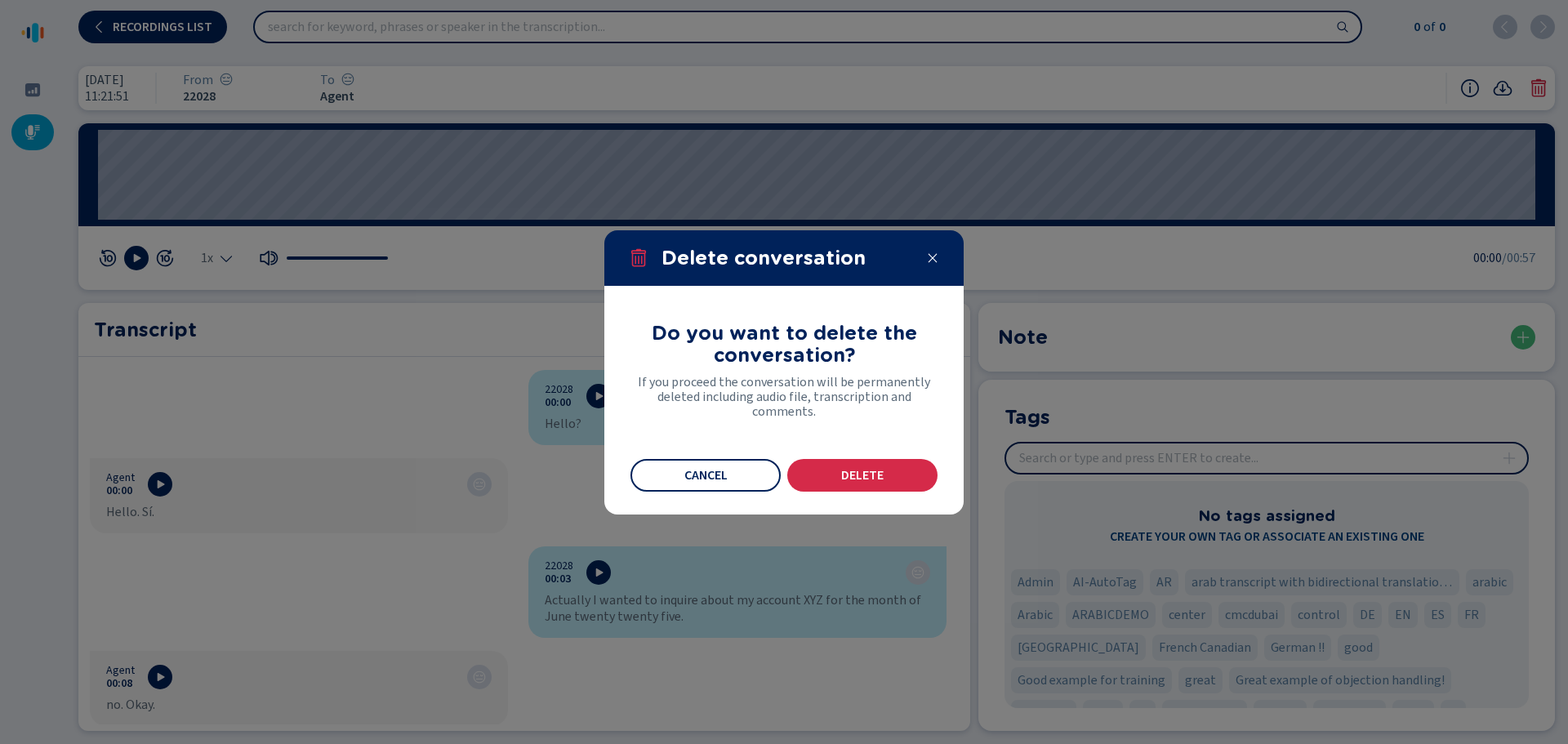
click at [834, 485] on button "Delete" at bounding box center [863, 474] width 150 height 32
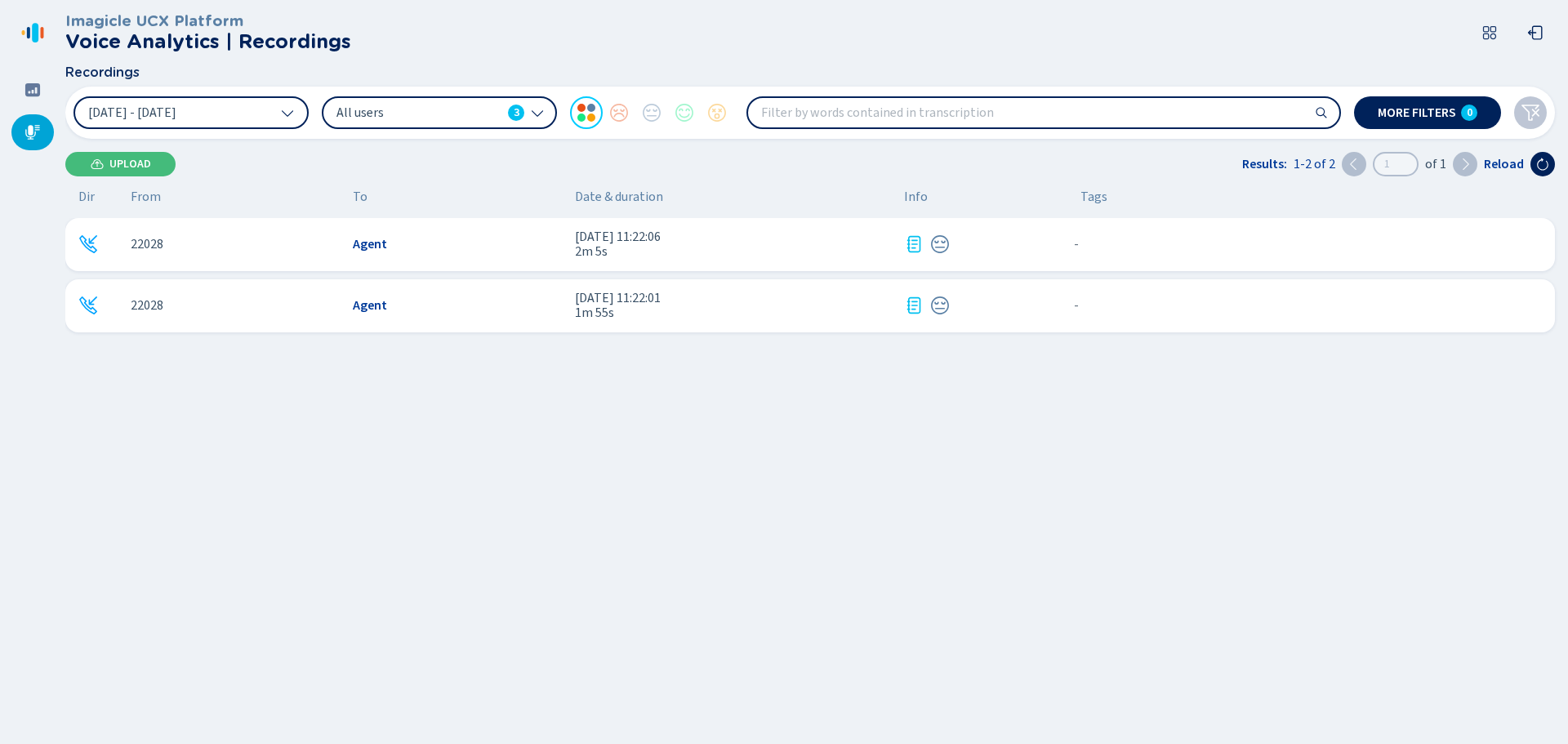
click at [474, 422] on div "22028 Agent [DATE] 11:22:06 2m 5s - {{hiddenTagsCount}} more 22028 Agent [DATE]…" at bounding box center [814, 413] width 1497 height 392
click at [120, 168] on span "Upload" at bounding box center [130, 164] width 42 height 13
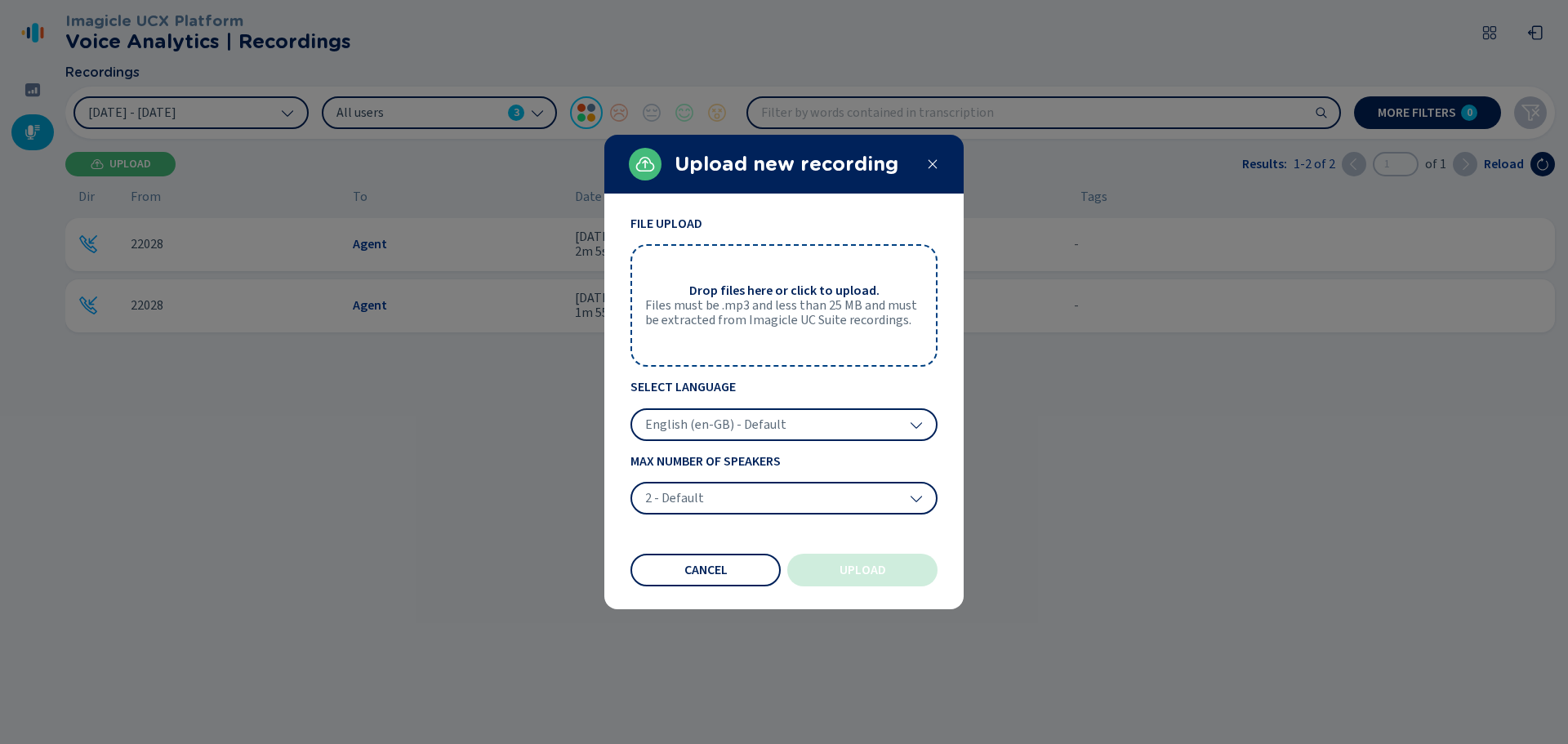
click at [793, 306] on span "Files must be .mp3 and less than 25 MB and must be extracted from Imagicle UC S…" at bounding box center [784, 313] width 278 height 31
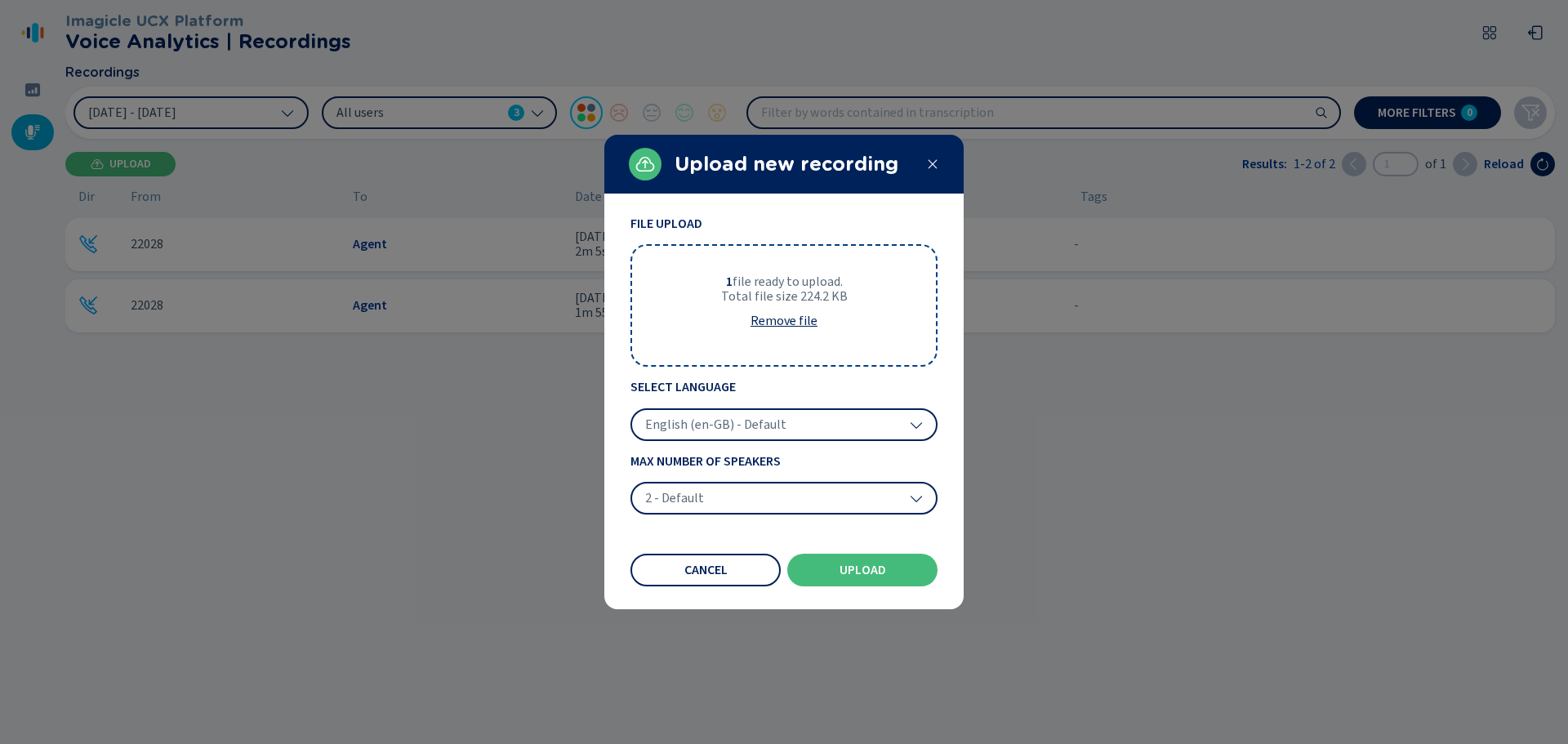
click at [764, 433] on span "English (en-GB) - Default" at bounding box center [715, 424] width 141 height 17
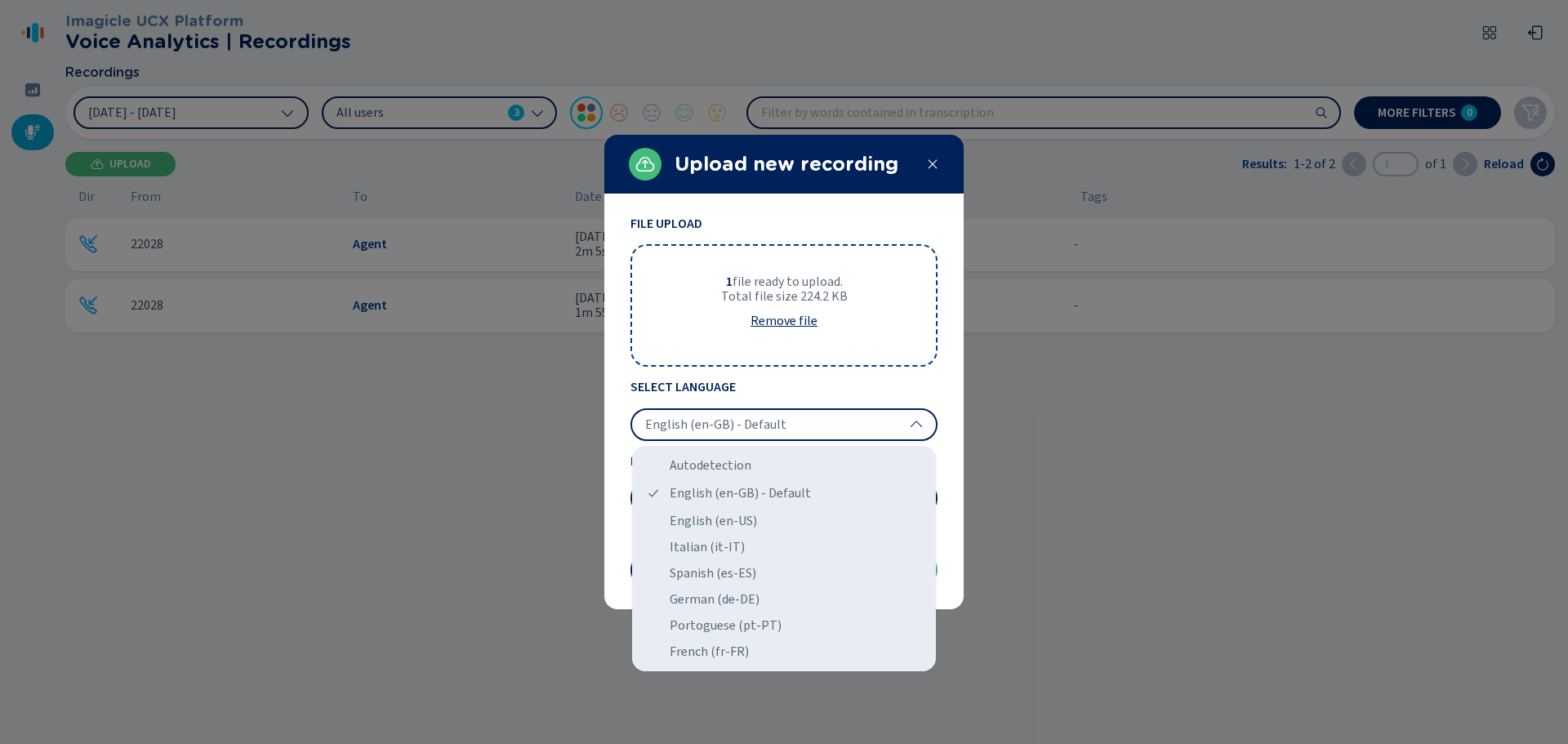
click at [763, 519] on div "English (en-US)" at bounding box center [784, 521] width 291 height 26
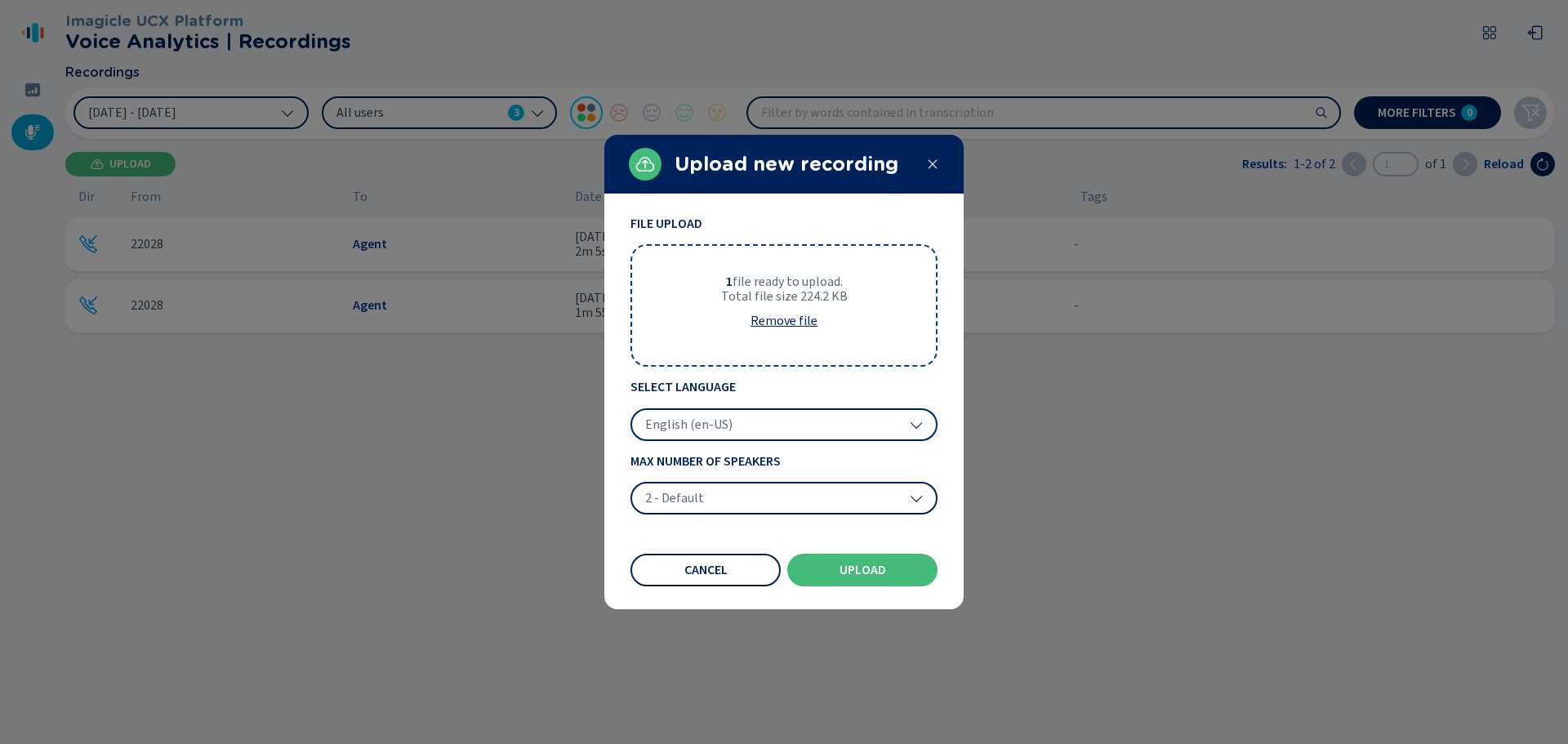
click at [842, 569] on span "Upload" at bounding box center [863, 570] width 46 height 13
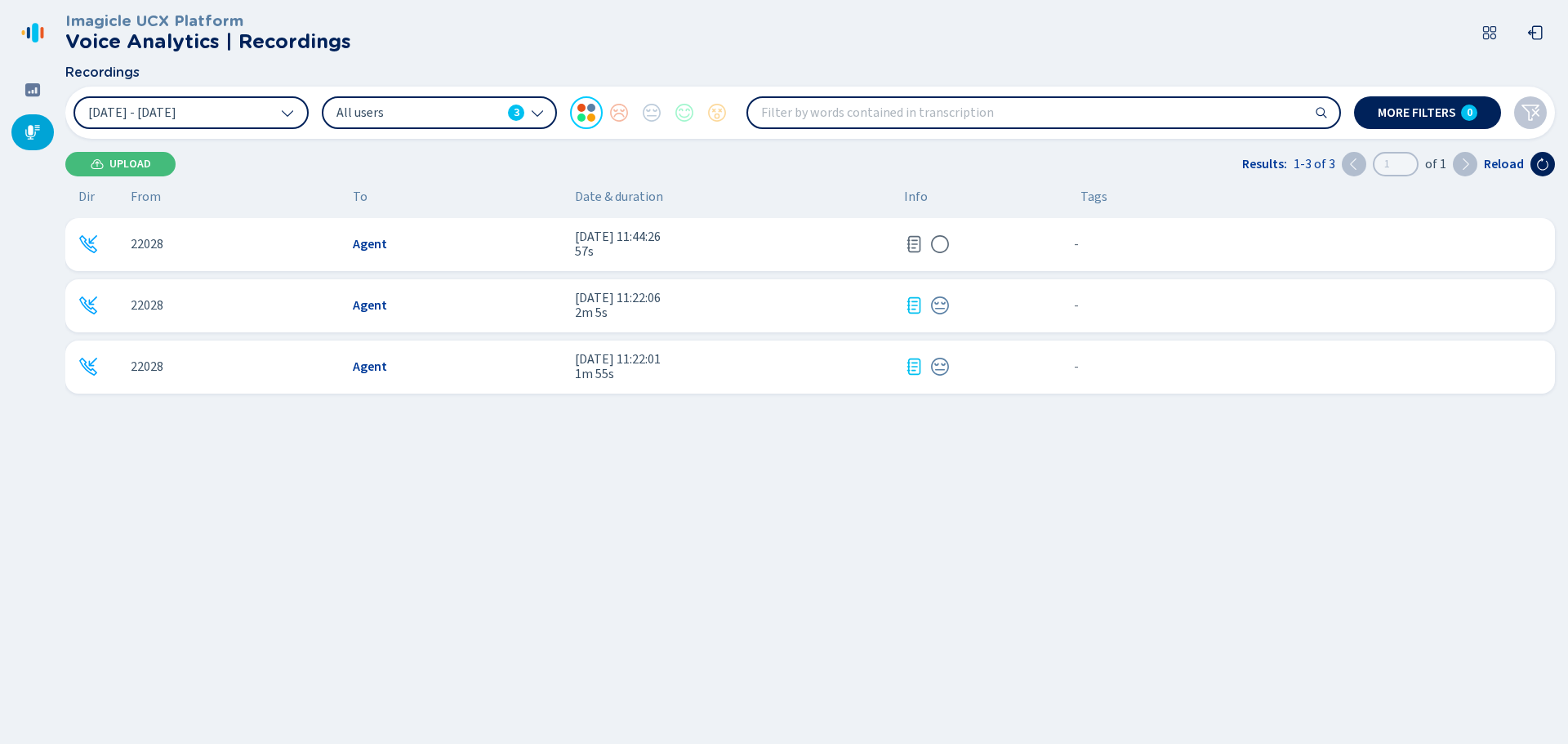
click at [800, 246] on span "57s" at bounding box center [732, 252] width 316 height 15
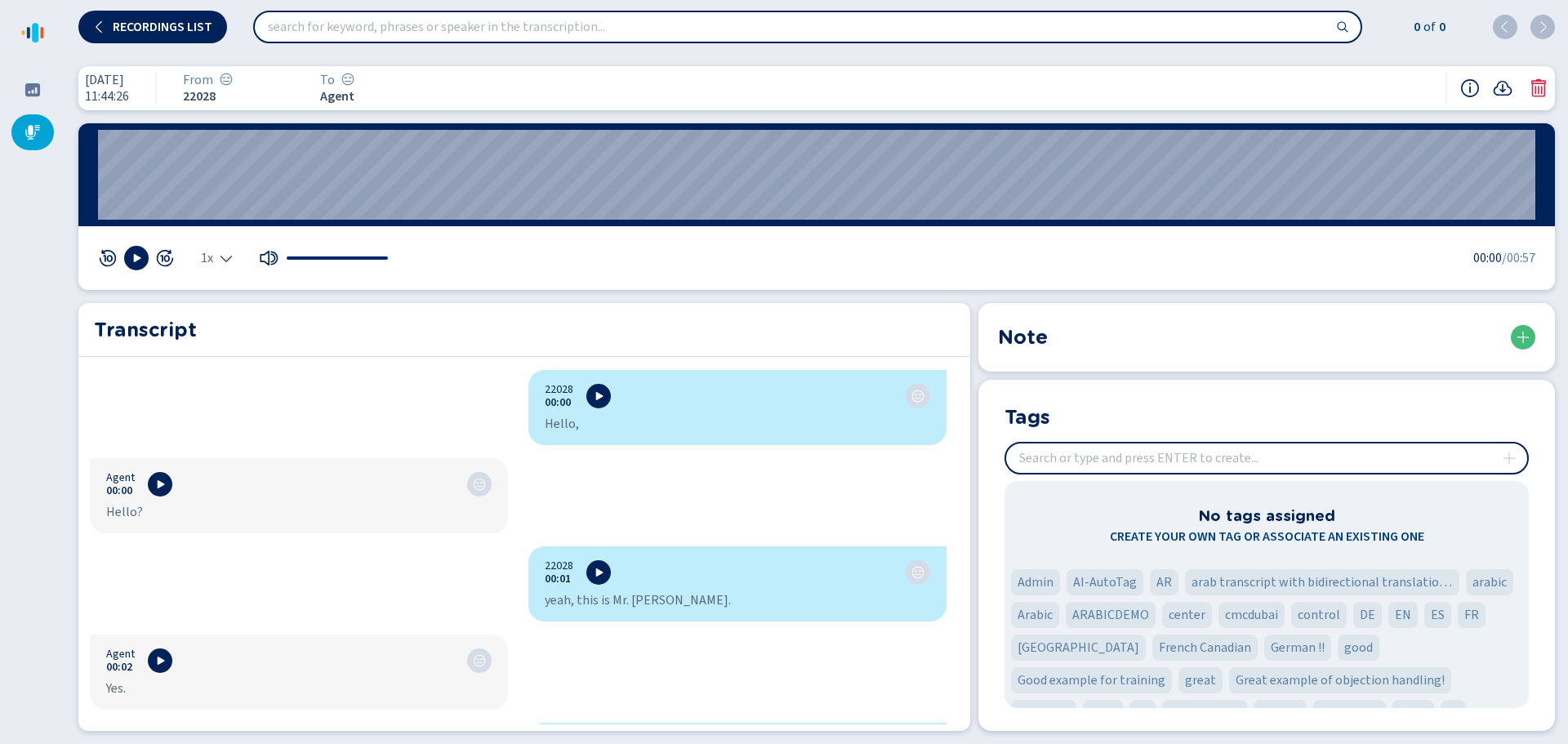
click at [141, 255] on icon at bounding box center [136, 258] width 13 height 13
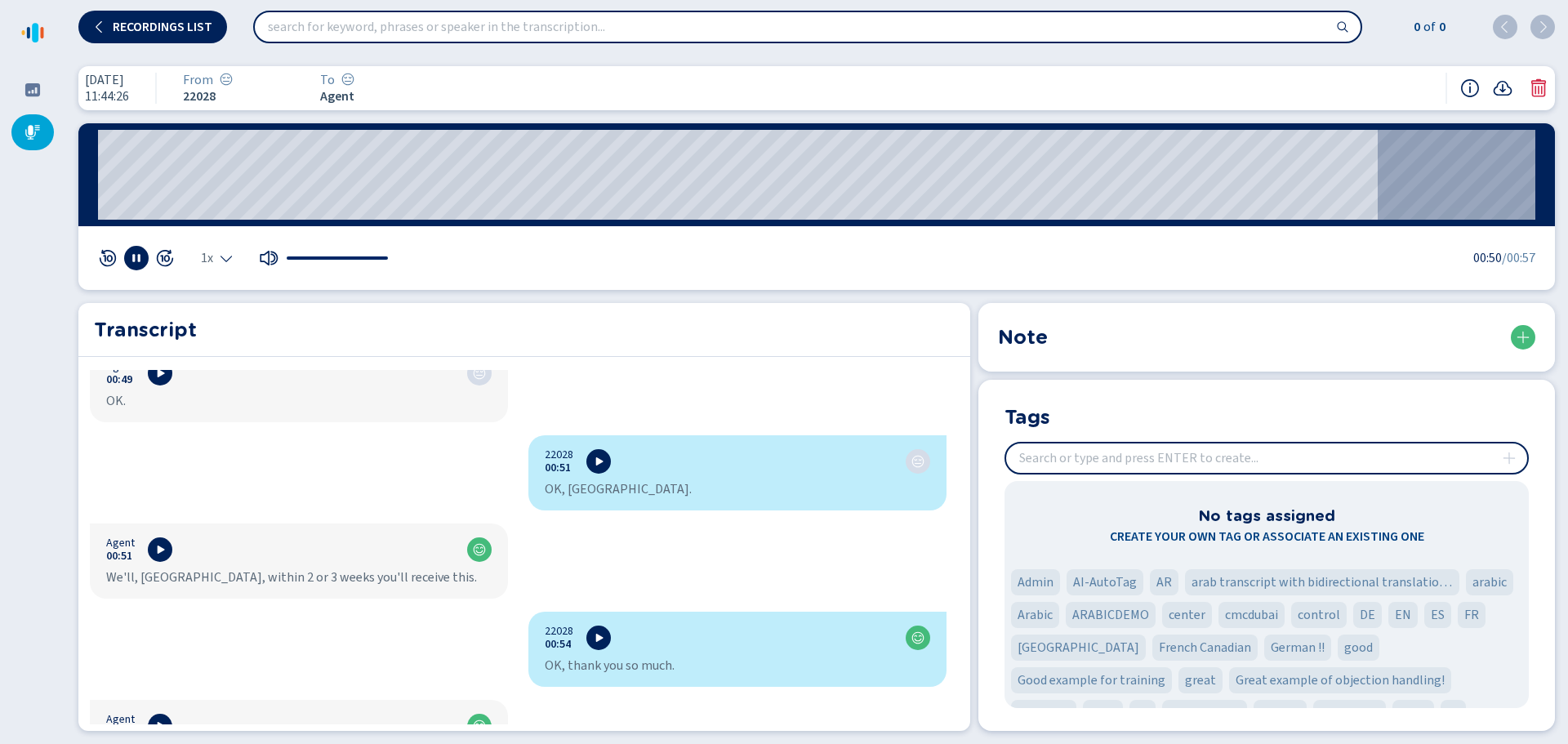
scroll to position [1765, 0]
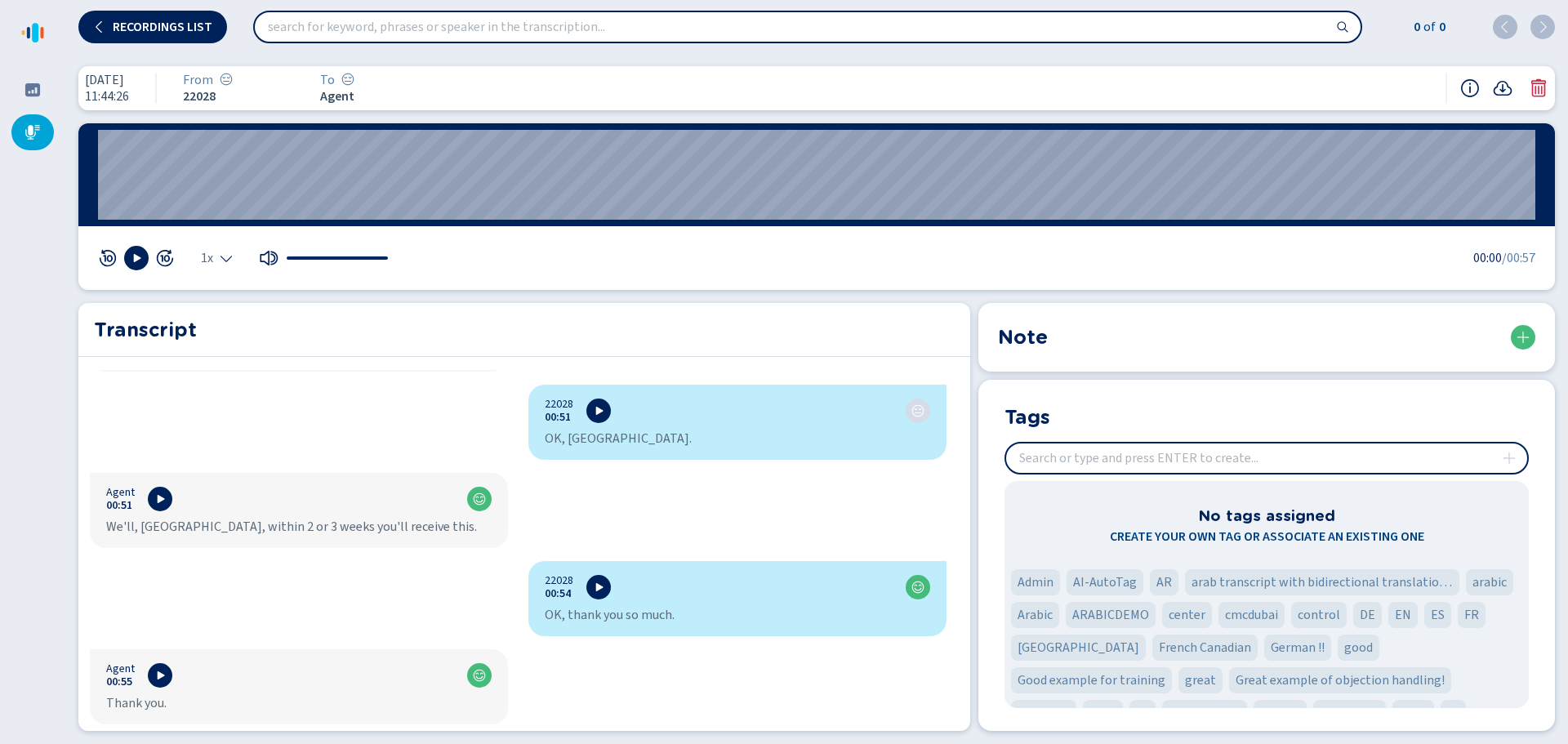
click at [141, 32] on span "Recordings list" at bounding box center [163, 27] width 100 height 13
